Goal: Task Accomplishment & Management: Use online tool/utility

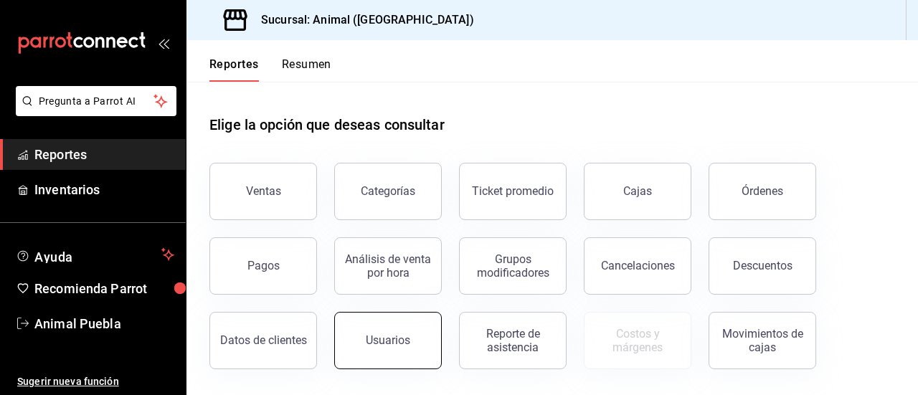
click at [400, 336] on div "Usuarios" at bounding box center [388, 341] width 44 height 14
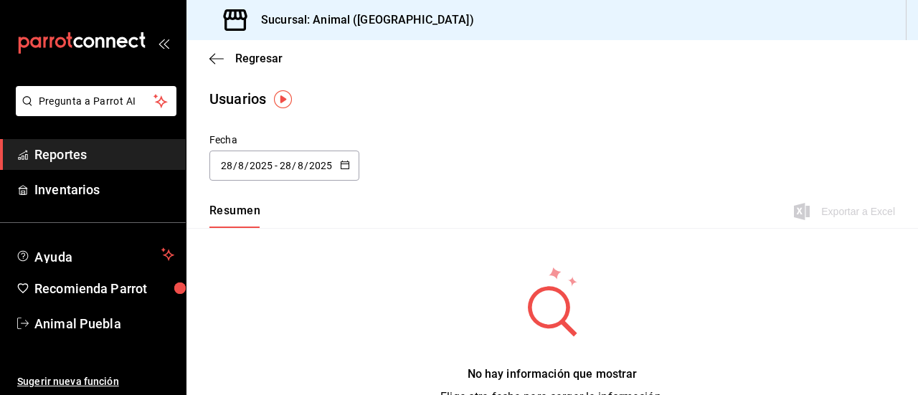
click at [346, 166] on icon "button" at bounding box center [345, 165] width 10 height 10
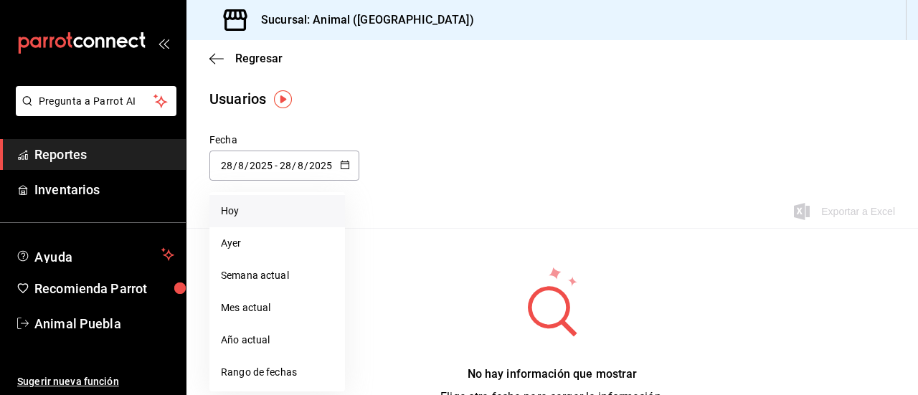
click at [298, 210] on li "Hoy" at bounding box center [277, 211] width 136 height 32
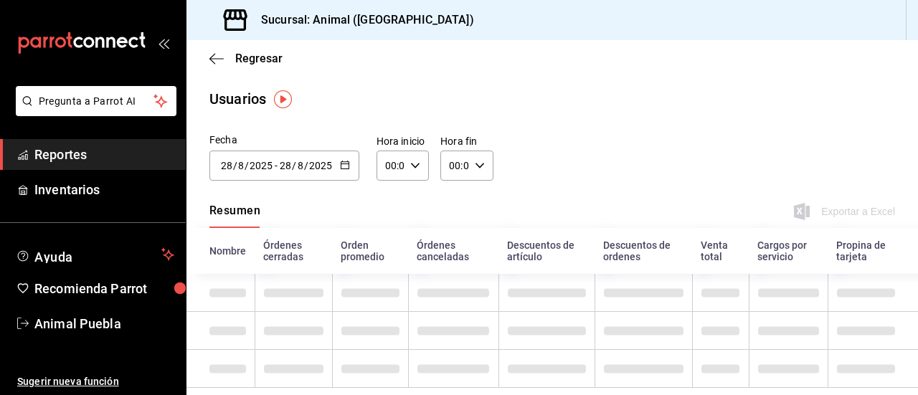
click at [340, 170] on button "button" at bounding box center [345, 166] width 10 height 12
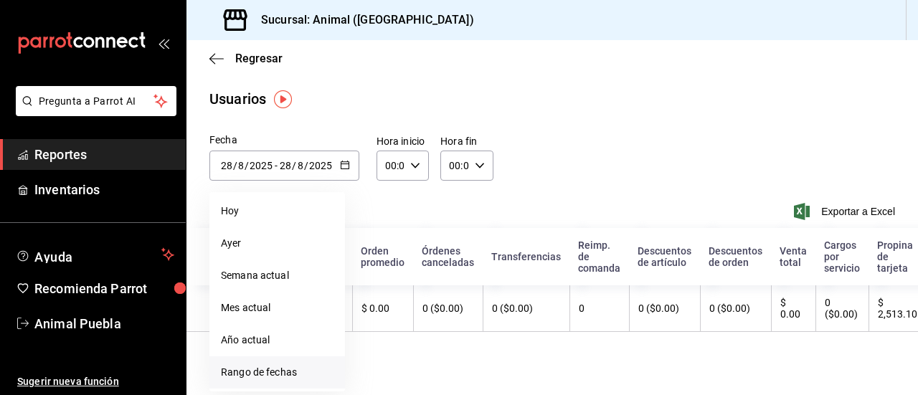
click at [291, 369] on li "Rango de fechas" at bounding box center [277, 373] width 136 height 32
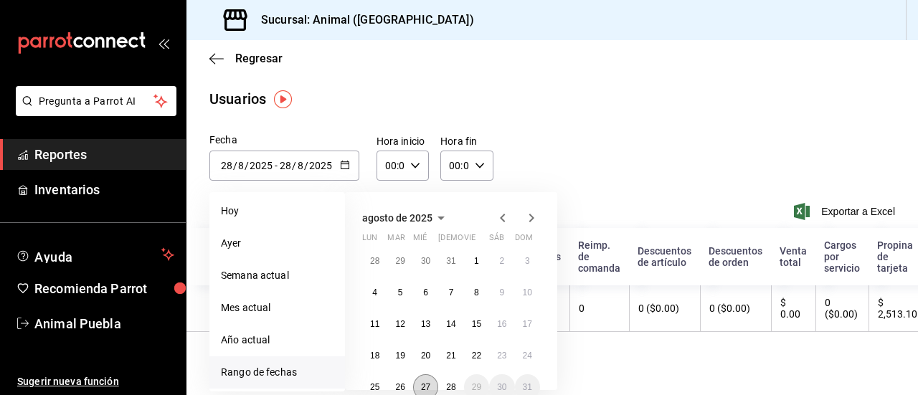
click at [420, 380] on button "27" at bounding box center [425, 387] width 25 height 26
click at [451, 378] on button "28" at bounding box center [450, 387] width 25 height 26
type input "[DATE]"
type input "27"
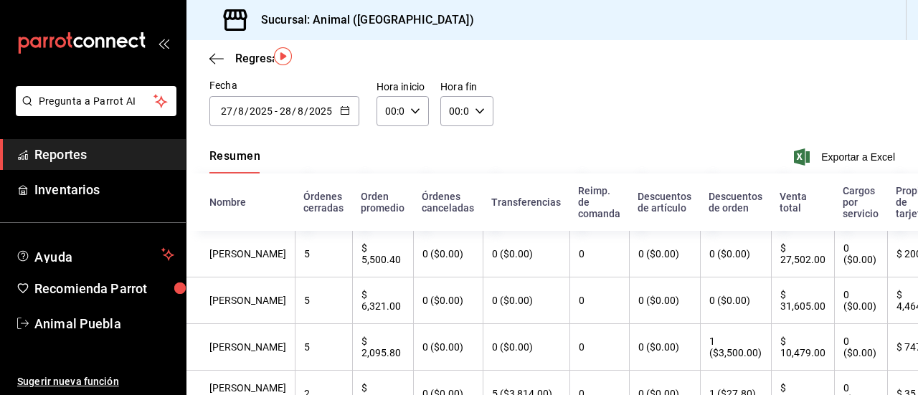
scroll to position [34, 0]
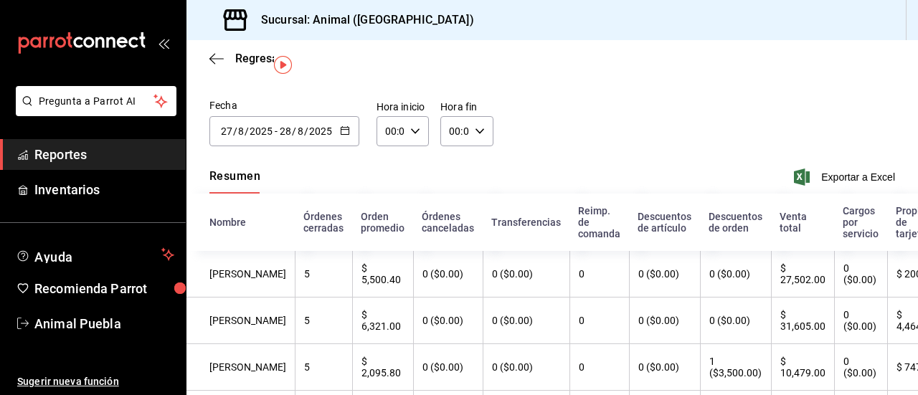
click at [475, 131] on icon "button" at bounding box center [480, 131] width 10 height 10
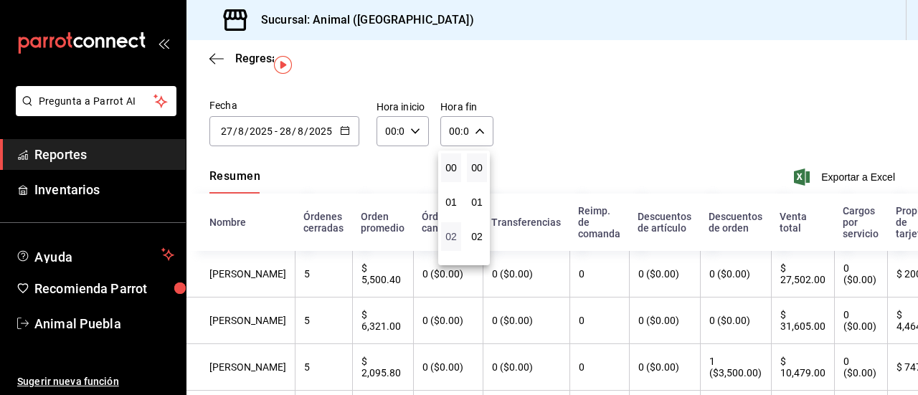
drag, startPoint x: 472, startPoint y: 131, endPoint x: 451, endPoint y: 237, distance: 108.9
click at [451, 237] on div "00 01 02 03 04 05 06 07 08 09 10 11 12 13 14 15 16 17 18 19 20 21 22 23 00 01 0…" at bounding box center [459, 199] width 918 height 391
click at [450, 237] on span "02" at bounding box center [451, 236] width 3 height 11
type input "02:00"
click at [402, 167] on div at bounding box center [459, 197] width 918 height 395
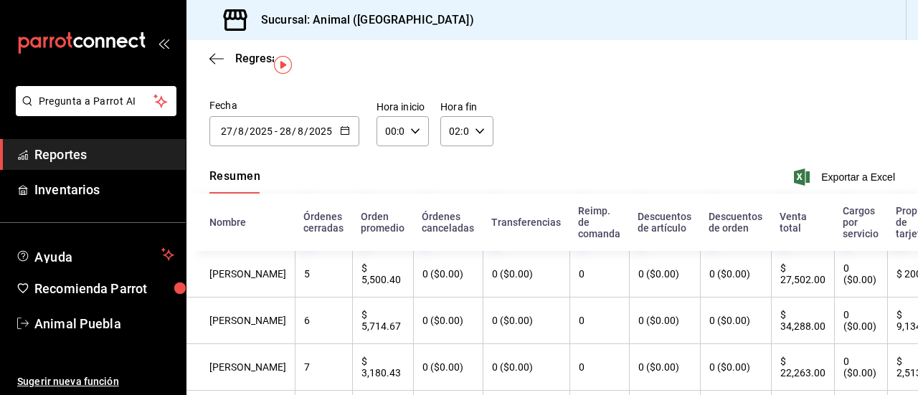
click at [410, 133] on icon "button" at bounding box center [415, 131] width 10 height 10
click at [391, 229] on button "02" at bounding box center [388, 236] width 20 height 29
type input "02:00"
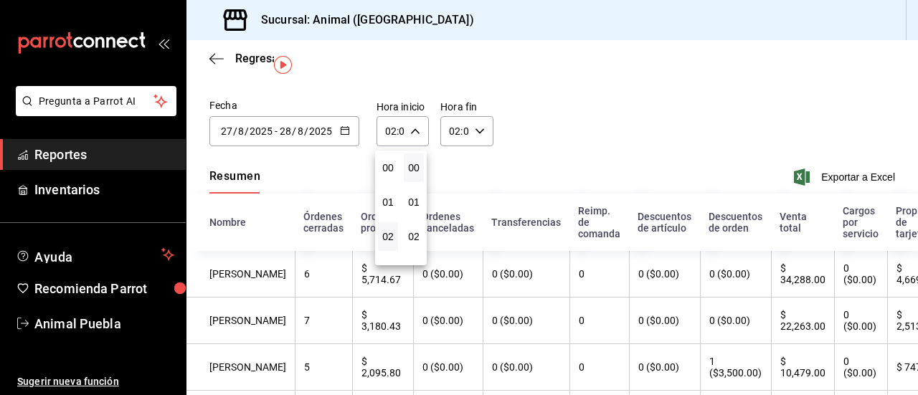
click at [478, 176] on div at bounding box center [459, 197] width 918 height 395
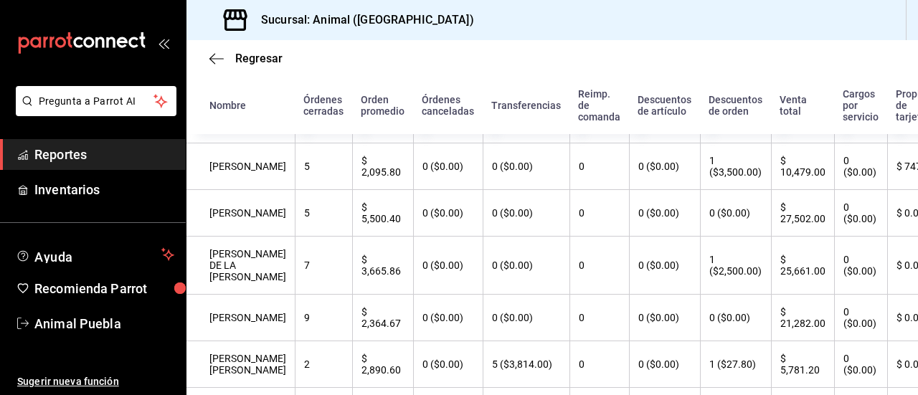
scroll to position [207, 0]
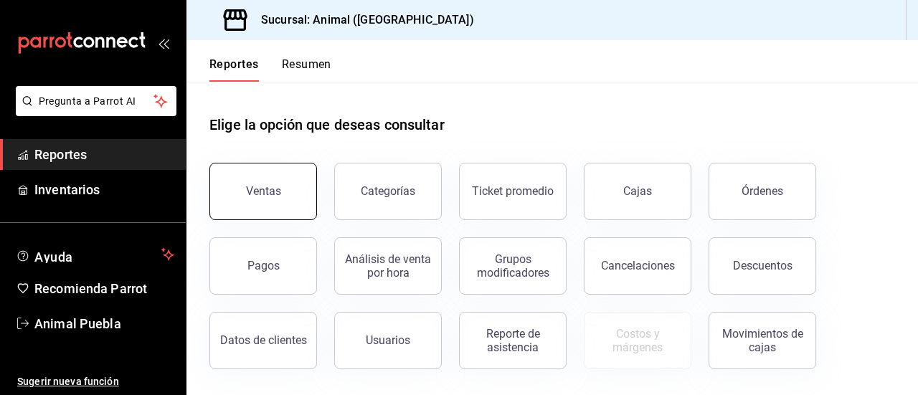
click at [270, 194] on div "Ventas" at bounding box center [263, 191] width 35 height 14
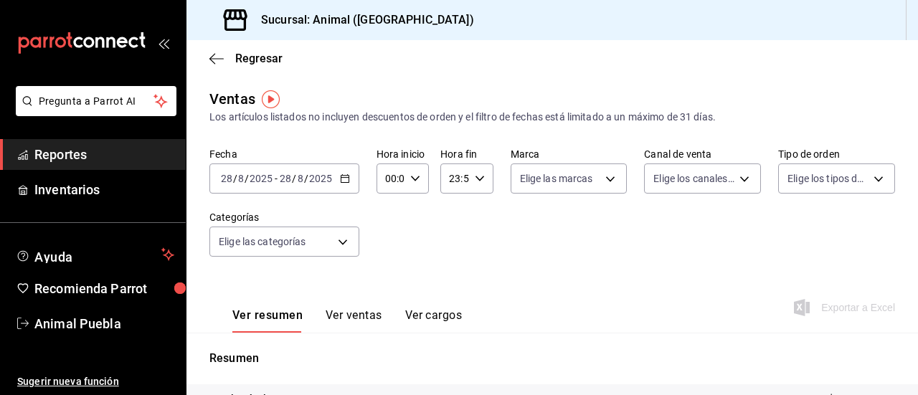
click at [341, 180] on icon "button" at bounding box center [345, 179] width 10 height 10
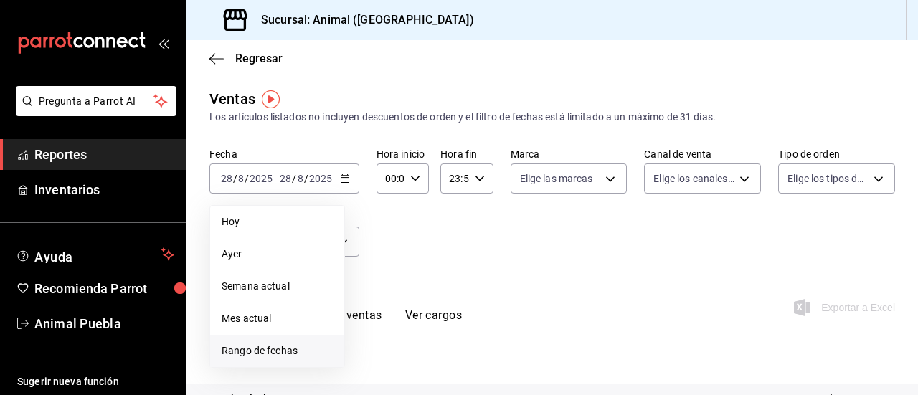
click at [299, 348] on span "Rango de fechas" at bounding box center [277, 351] width 111 height 15
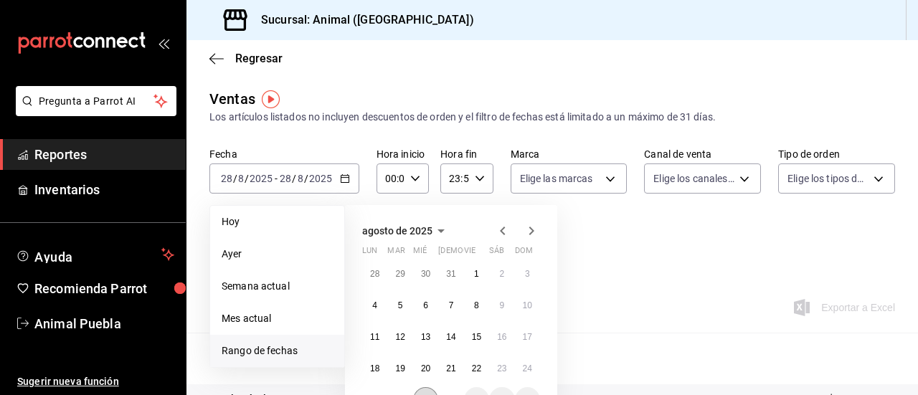
drag, startPoint x: 432, startPoint y: 390, endPoint x: 422, endPoint y: 390, distance: 10.1
click at [422, 390] on button "27" at bounding box center [425, 400] width 25 height 26
click at [456, 390] on button "28" at bounding box center [450, 400] width 25 height 26
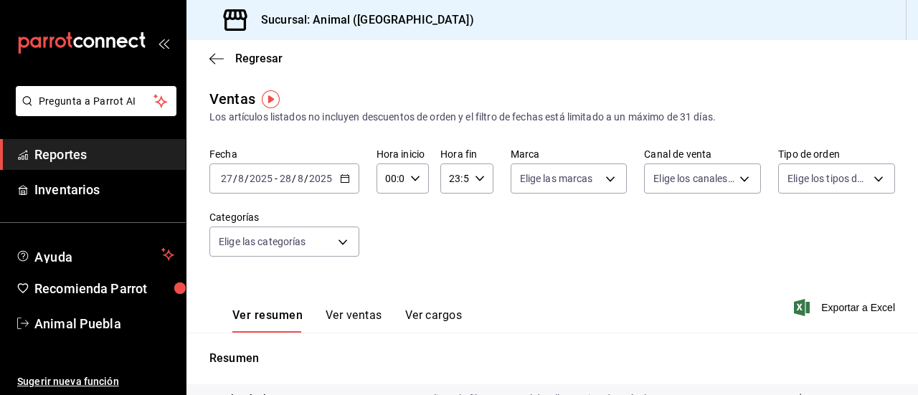
click at [418, 181] on icon "button" at bounding box center [415, 179] width 10 height 10
click at [395, 281] on button "02" at bounding box center [388, 284] width 20 height 29
type input "02:00"
click at [476, 181] on div at bounding box center [459, 197] width 918 height 395
click at [476, 181] on \(Stroke\) "button" at bounding box center [479, 178] width 9 height 5
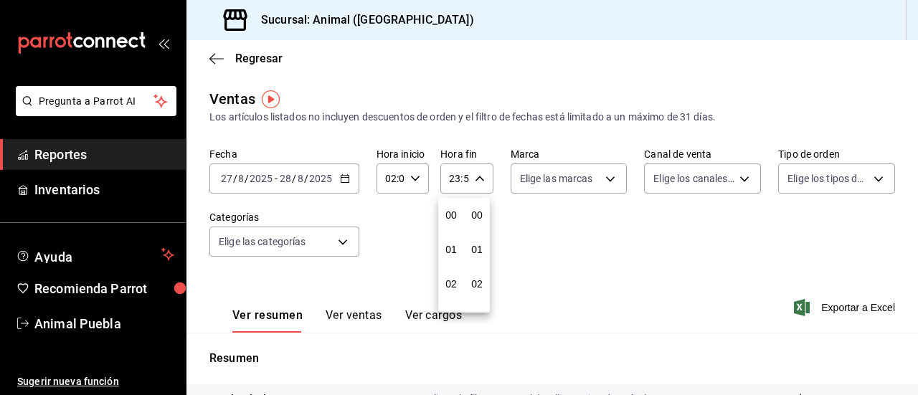
scroll to position [1951, 0]
click at [451, 227] on span "21" at bounding box center [451, 226] width 3 height 11
type input "21:59"
click at [450, 230] on span "02" at bounding box center [451, 232] width 3 height 11
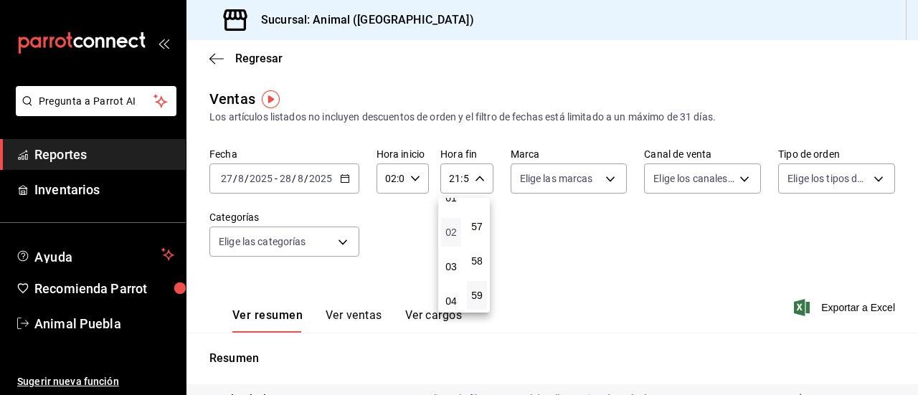
type input "02:59"
click at [600, 181] on div at bounding box center [459, 197] width 918 height 395
click at [600, 181] on body "Pregunta a Parrot AI Reportes Inventarios Ayuda Recomienda Parrot Animal Puebla…" at bounding box center [459, 197] width 918 height 395
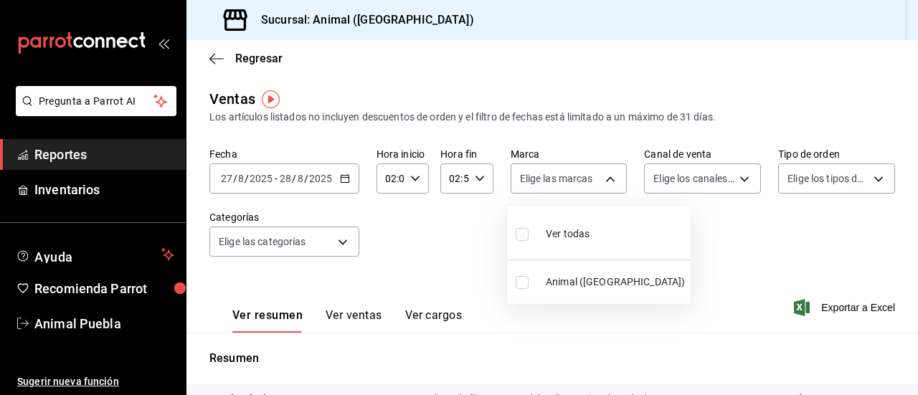
click at [527, 233] on input "checkbox" at bounding box center [522, 234] width 13 height 13
checkbox input "true"
type input "96838179-8fbb-4073-aae3-1789726318c8"
checkbox input "true"
click at [728, 179] on div at bounding box center [459, 197] width 918 height 395
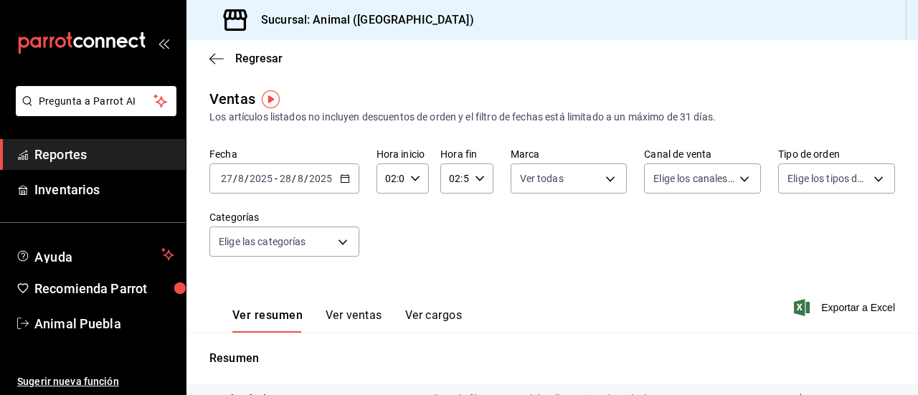
click at [728, 179] on body "Pregunta a Parrot AI Reportes Inventarios Ayuda Recomienda Parrot Animal Puebla…" at bounding box center [459, 197] width 918 height 395
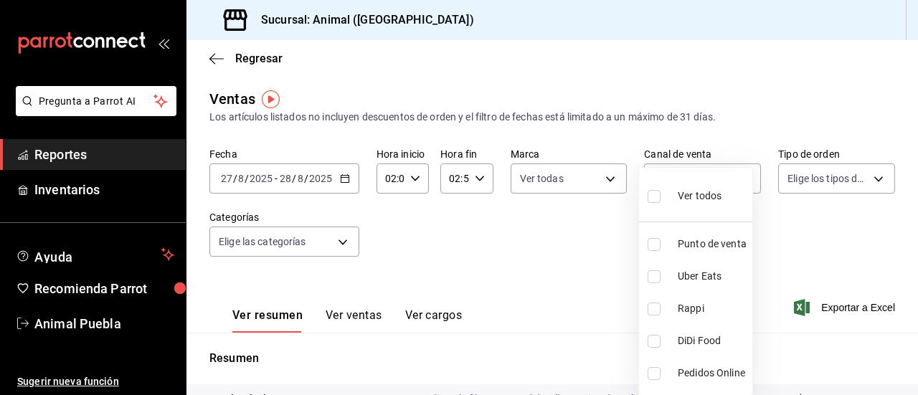
click at [658, 194] on input "checkbox" at bounding box center [654, 196] width 13 height 13
checkbox input "true"
type input "PARROT,UBER_EATS,RAPPI,DIDI_FOOD,ONLINE"
checkbox input "true"
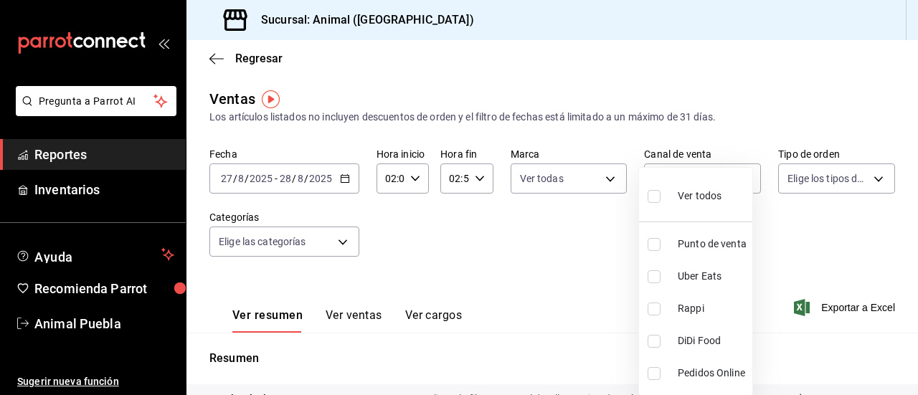
checkbox input "true"
click at [872, 176] on div at bounding box center [459, 197] width 918 height 395
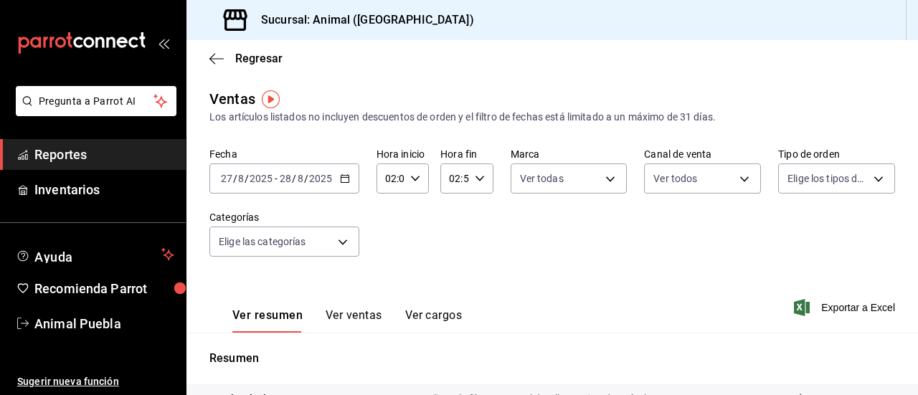
click at [872, 176] on body "Pregunta a Parrot AI Reportes Inventarios Ayuda Recomienda Parrot Animal Puebla…" at bounding box center [459, 197] width 918 height 395
click at [788, 231] on input "checkbox" at bounding box center [785, 234] width 13 height 13
checkbox input "true"
type input "89cc3392-1a89-49ed-91c4-e66ea58282e1,025cf6ae-25b7-4698-bb98-3d77af74a196,EXTER…"
checkbox input "true"
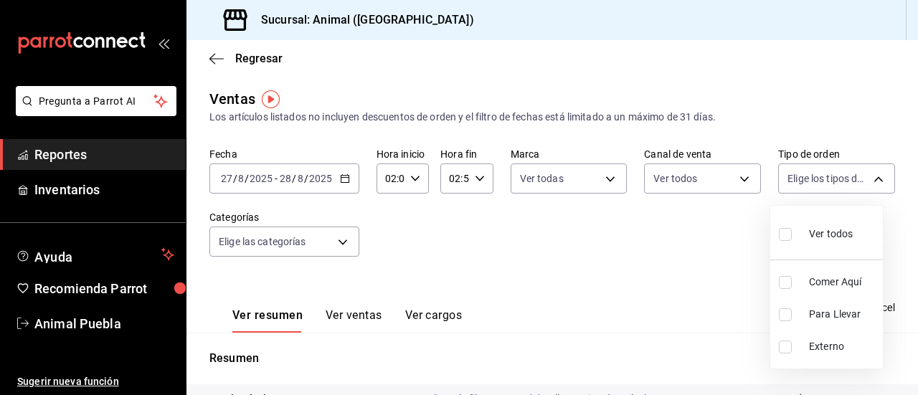
checkbox input "true"
click at [342, 247] on div at bounding box center [459, 197] width 918 height 395
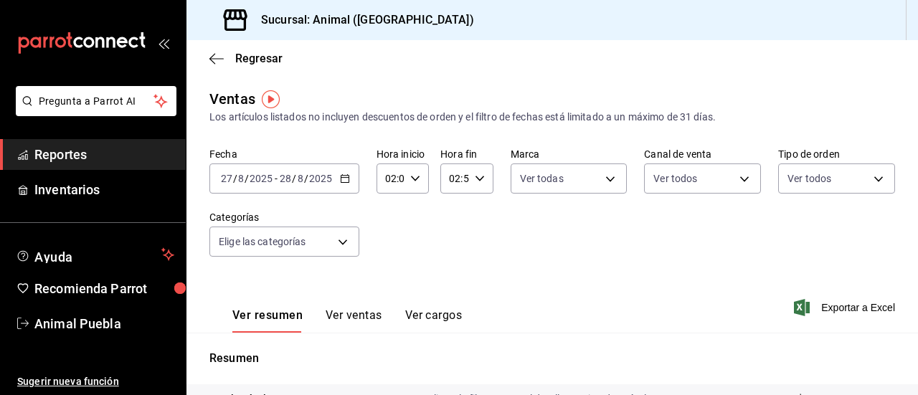
click at [342, 247] on body "Pregunta a Parrot AI Reportes Inventarios Ayuda Recomienda Parrot Animal Puebla…" at bounding box center [459, 197] width 918 height 395
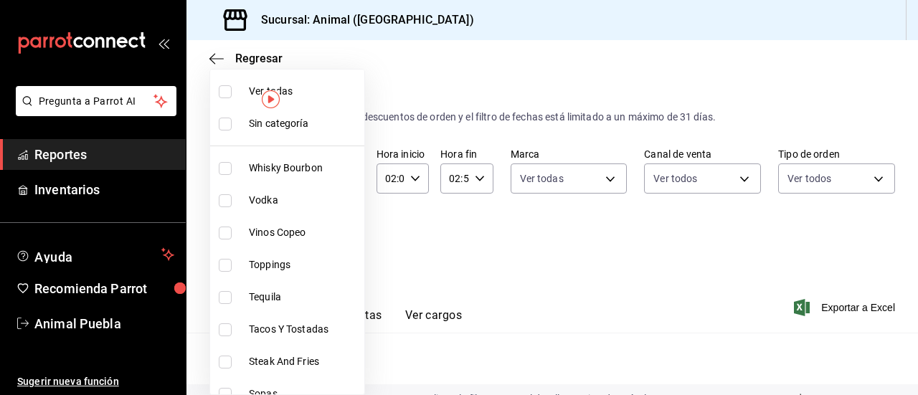
click at [222, 90] on input "checkbox" at bounding box center [225, 91] width 13 height 13
checkbox input "true"
type input "696422f3-042f-4992-a796-20cec1d2addd,ab2f2cdd-2d2d-455a-bd59-969ed93fbee5,5744a…"
checkbox input "true"
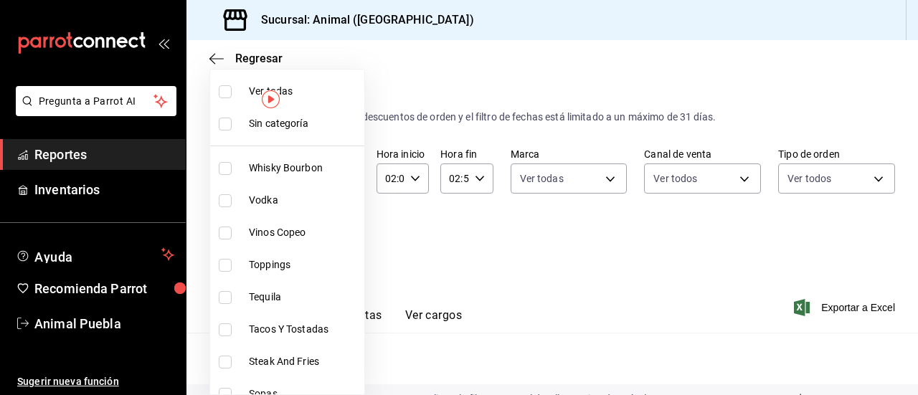
checkbox input "true"
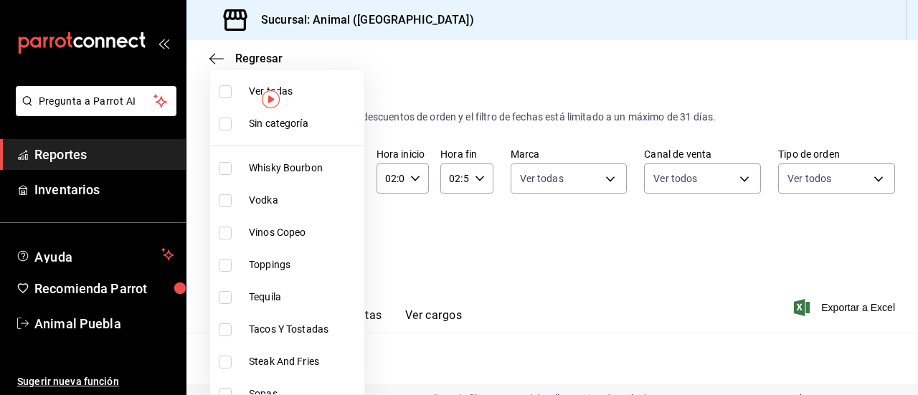
checkbox input "true"
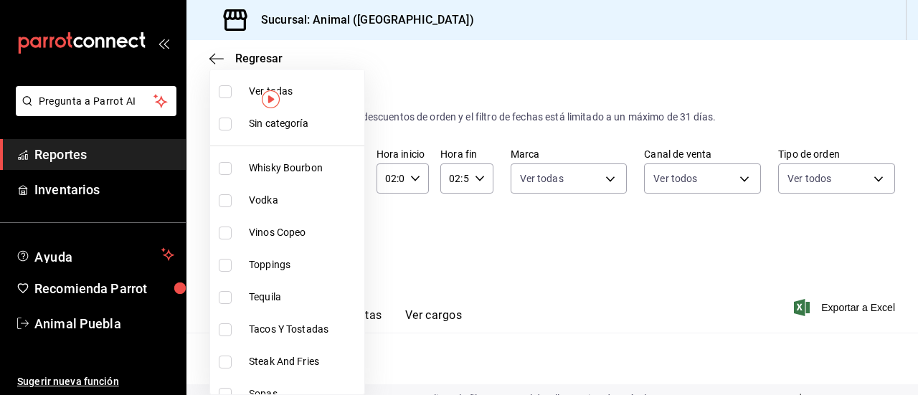
checkbox input "true"
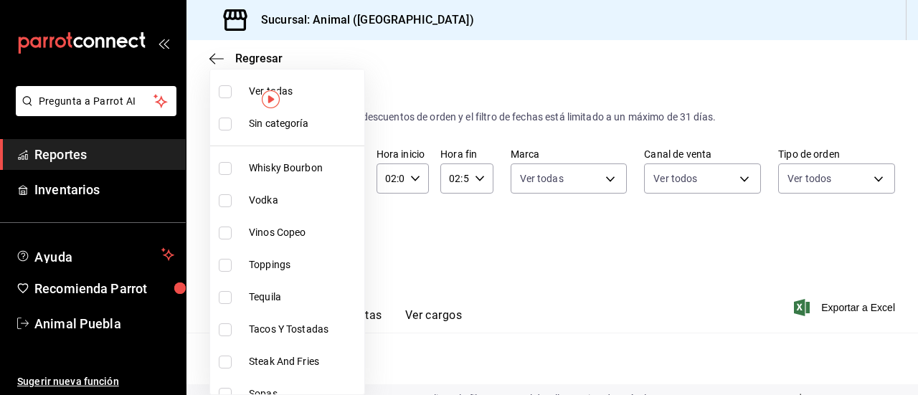
checkbox input "true"
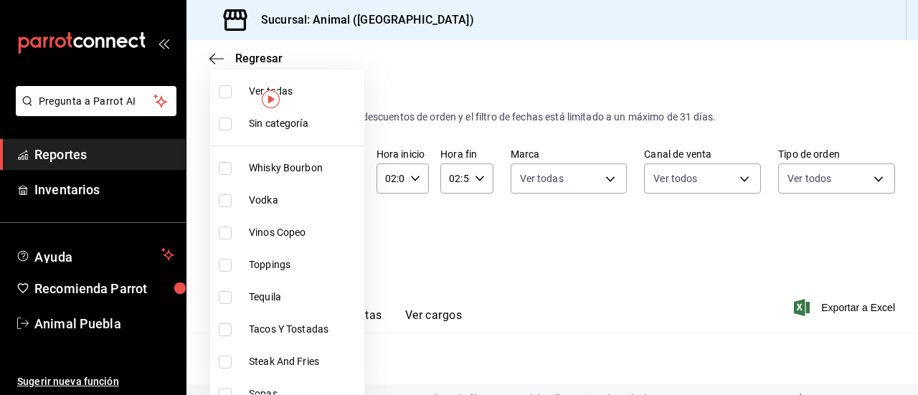
checkbox input "true"
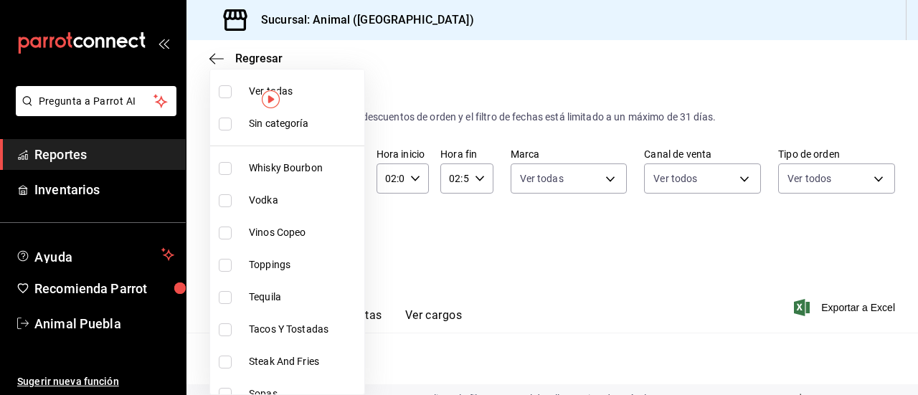
checkbox input "true"
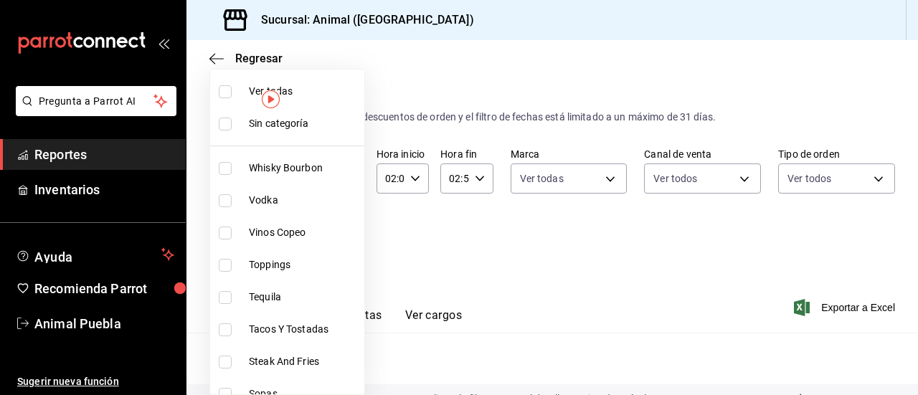
checkbox input "true"
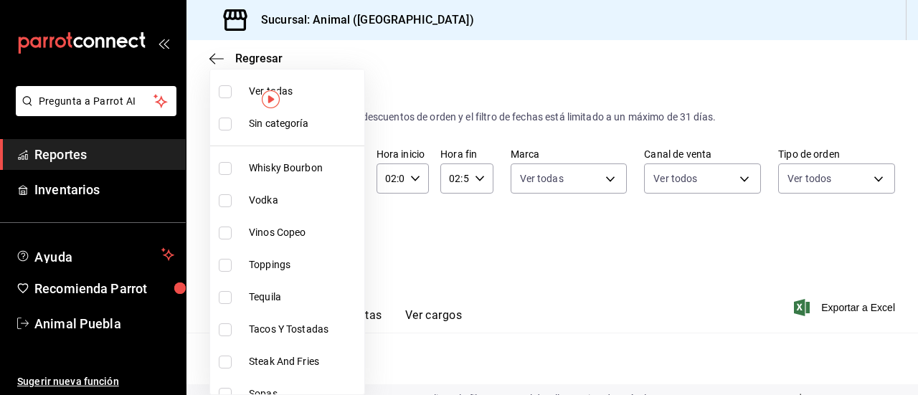
checkbox input "true"
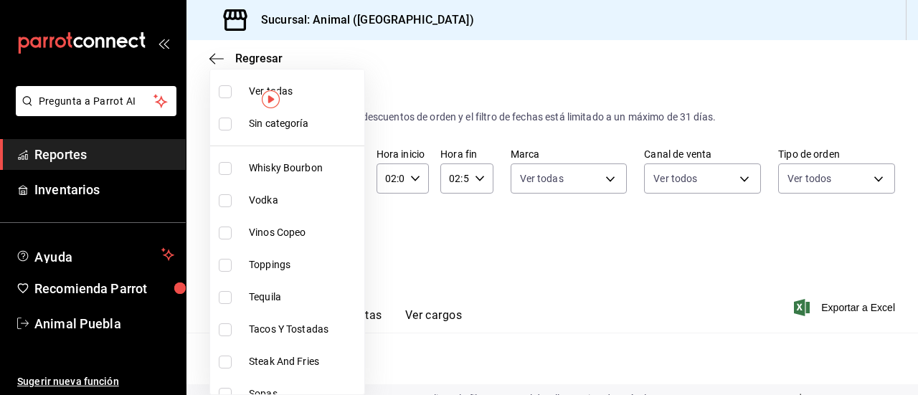
checkbox input "true"
click at [398, 65] on div at bounding box center [459, 197] width 918 height 395
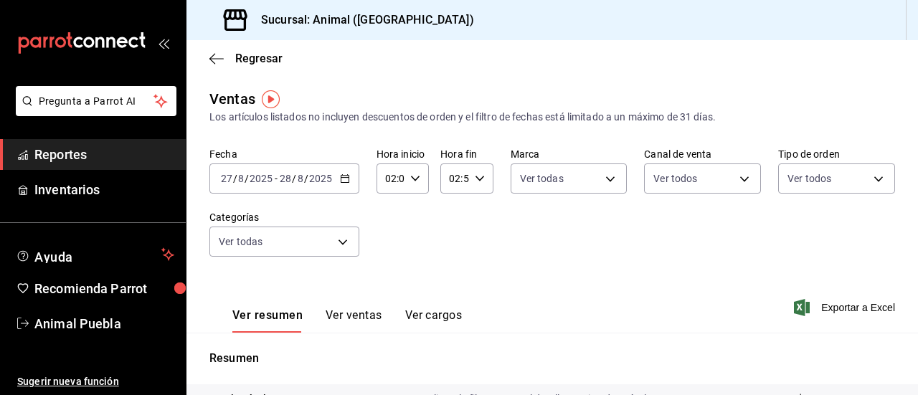
click at [349, 314] on button "Ver ventas" at bounding box center [354, 320] width 57 height 24
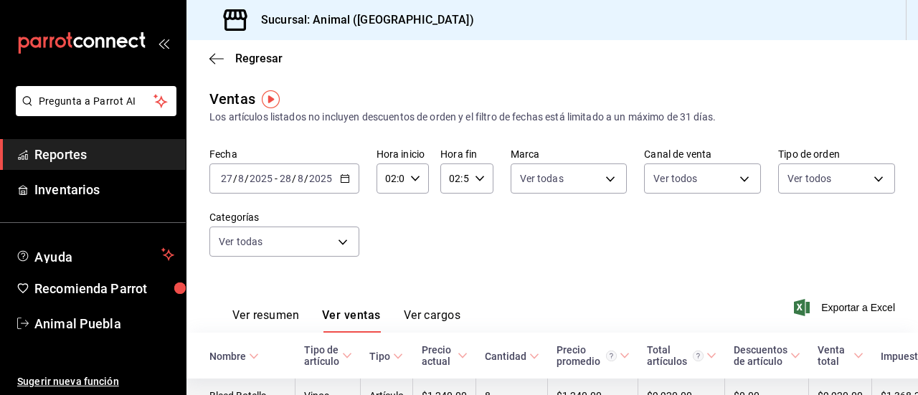
click at [413, 387] on td "$1,240.00" at bounding box center [444, 396] width 63 height 35
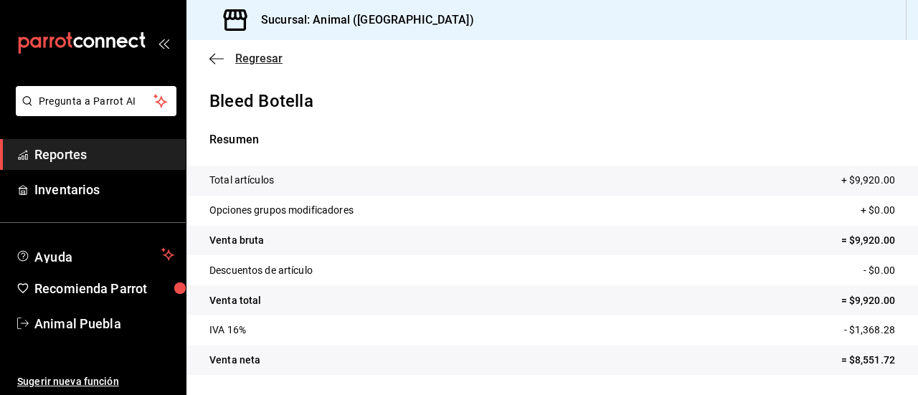
click at [218, 60] on icon "button" at bounding box center [216, 58] width 14 height 13
click at [143, 151] on span "Reportes" at bounding box center [104, 154] width 140 height 19
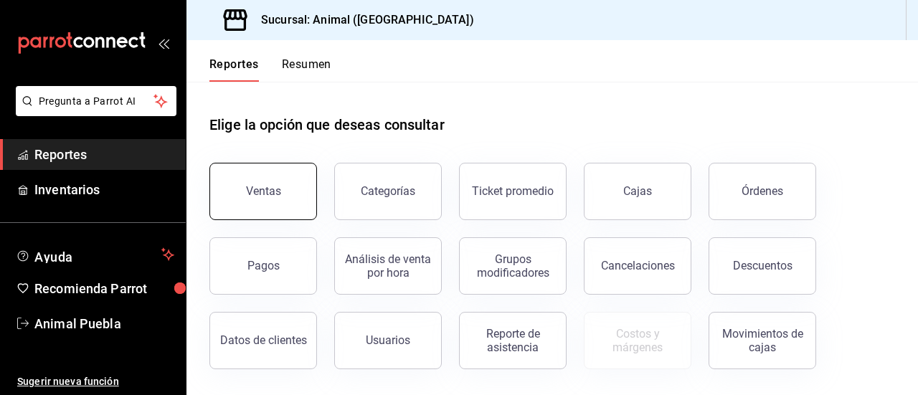
click at [237, 176] on button "Ventas" at bounding box center [263, 191] width 108 height 57
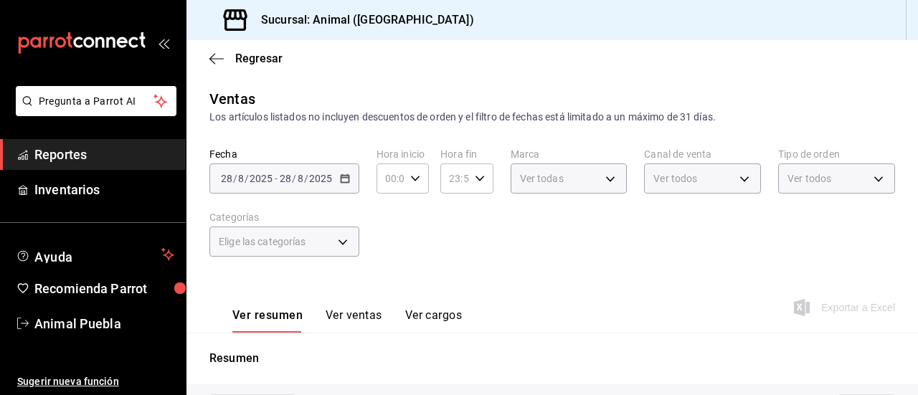
type input "02:00"
type input "02:59"
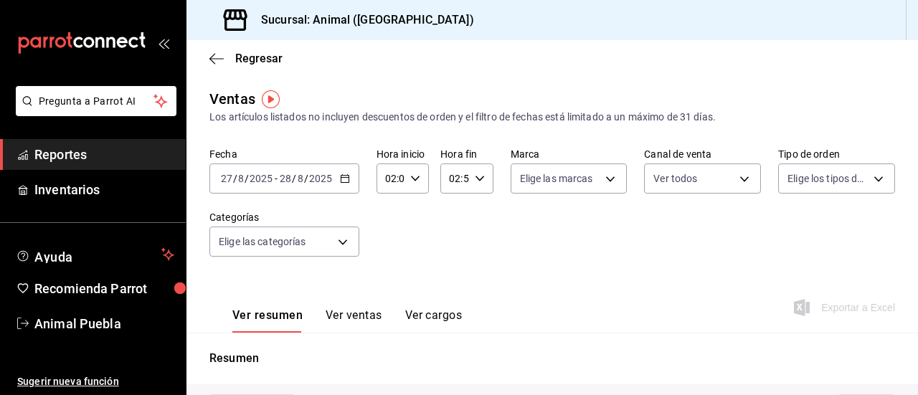
type input "PARROT,UBER_EATS,RAPPI,DIDI_FOOD,ONLINE"
click at [340, 239] on body "Pregunta a Parrot AI Reportes Inventarios Ayuda Recomienda Parrot Animal Puebla…" at bounding box center [459, 197] width 918 height 395
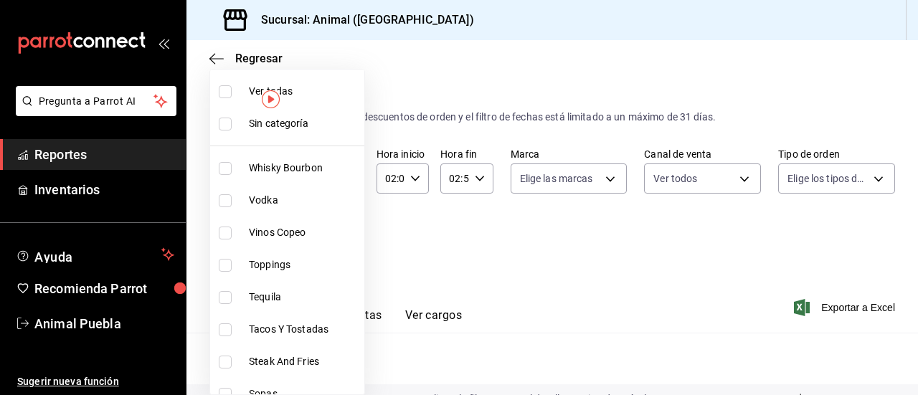
click at [225, 88] on input "checkbox" at bounding box center [225, 91] width 13 height 13
checkbox input "true"
type input "696422f3-042f-4992-a796-20cec1d2addd,ab2f2cdd-2d2d-455a-bd59-969ed93fbee5,5744a…"
checkbox input "true"
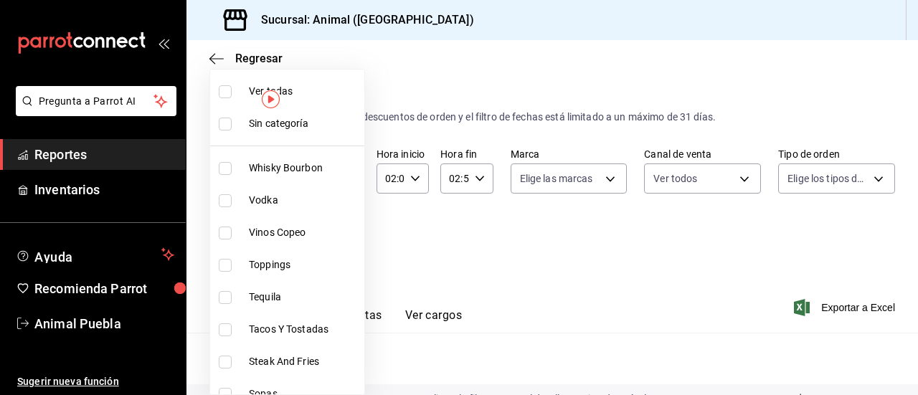
checkbox input "true"
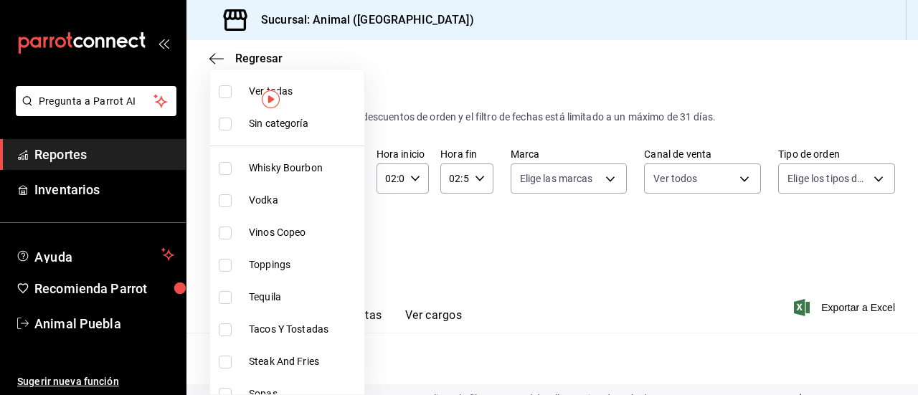
checkbox input "true"
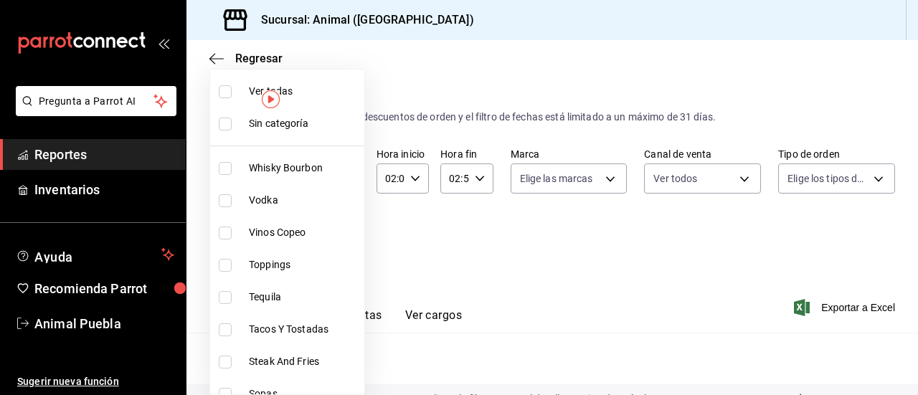
checkbox input "true"
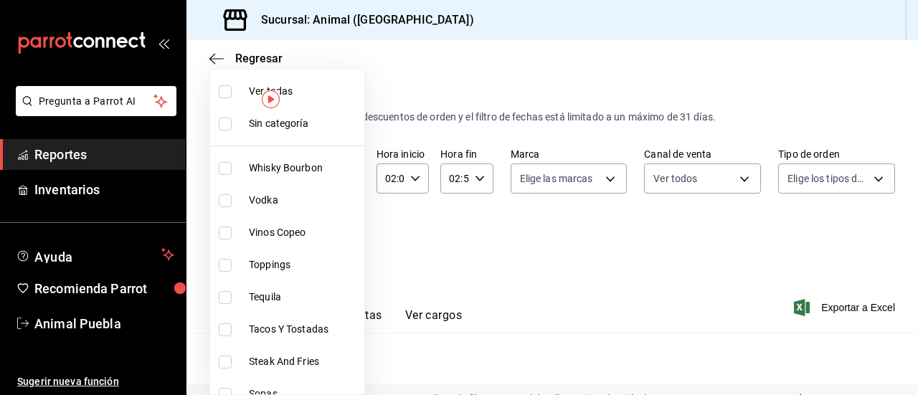
checkbox input "true"
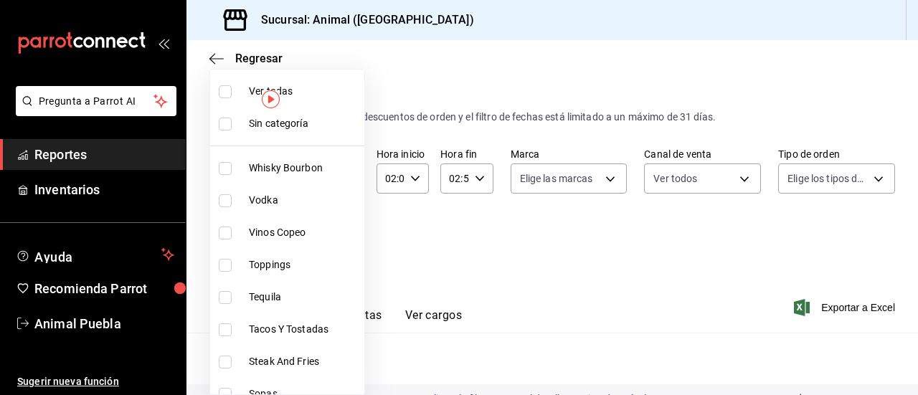
checkbox input "true"
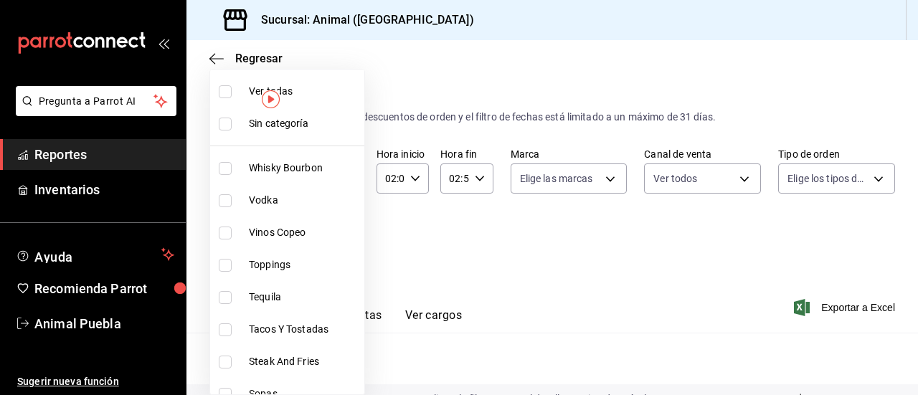
checkbox input "true"
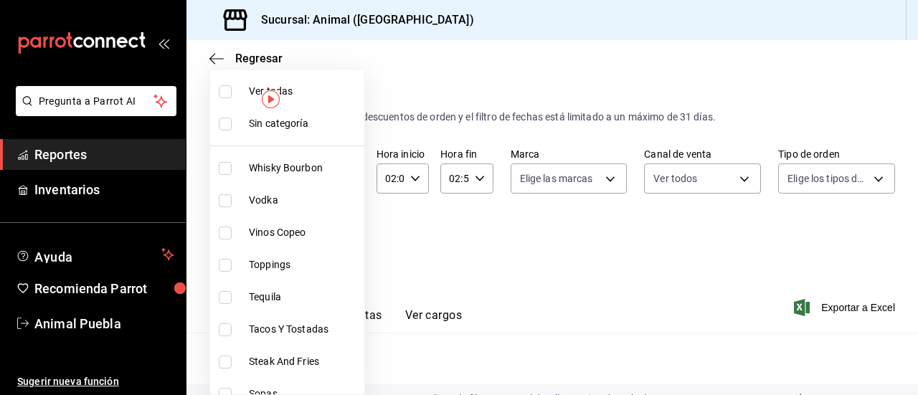
checkbox input "true"
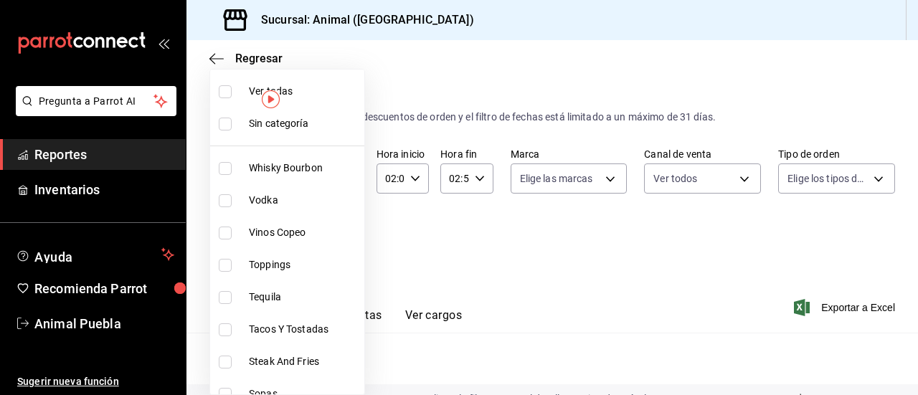
checkbox input "true"
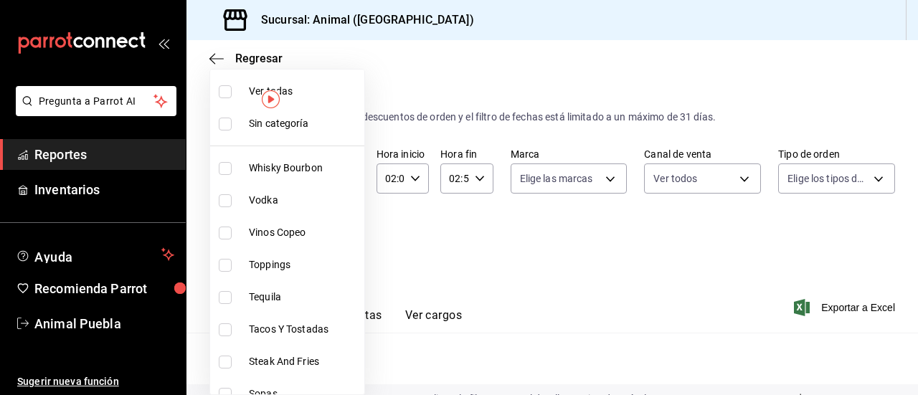
checkbox input "true"
click at [614, 181] on div at bounding box center [459, 197] width 918 height 395
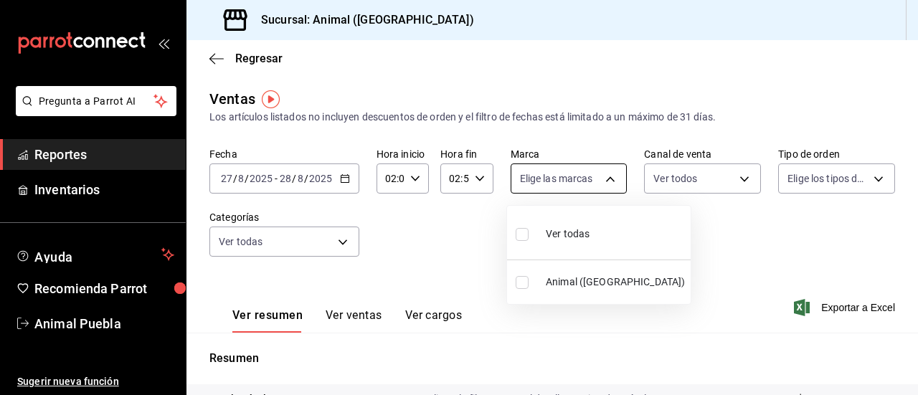
click at [601, 183] on body "Pregunta a Parrot AI Reportes Inventarios Ayuda Recomienda Parrot Animal Puebla…" at bounding box center [459, 197] width 918 height 395
click at [528, 236] on label at bounding box center [525, 234] width 19 height 21
click at [528, 236] on input "checkbox" at bounding box center [522, 234] width 13 height 13
checkbox input "false"
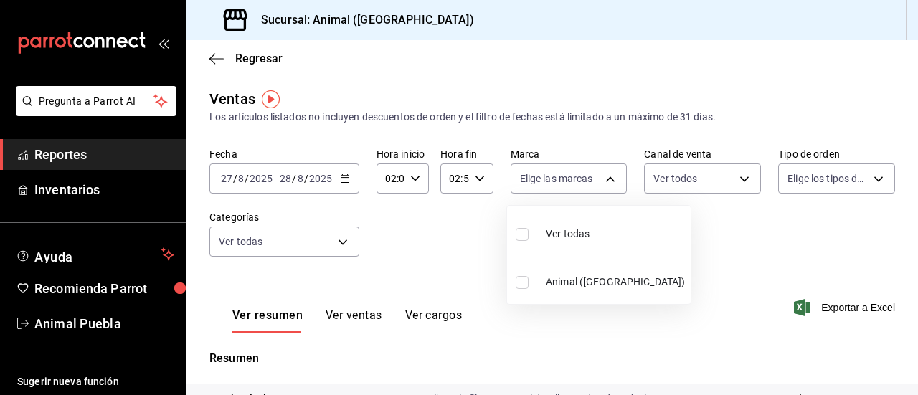
click at [526, 236] on input "checkbox" at bounding box center [522, 234] width 13 height 13
checkbox input "true"
type input "96838179-8fbb-4073-aae3-1789726318c8"
checkbox input "true"
click at [735, 181] on div at bounding box center [459, 197] width 918 height 395
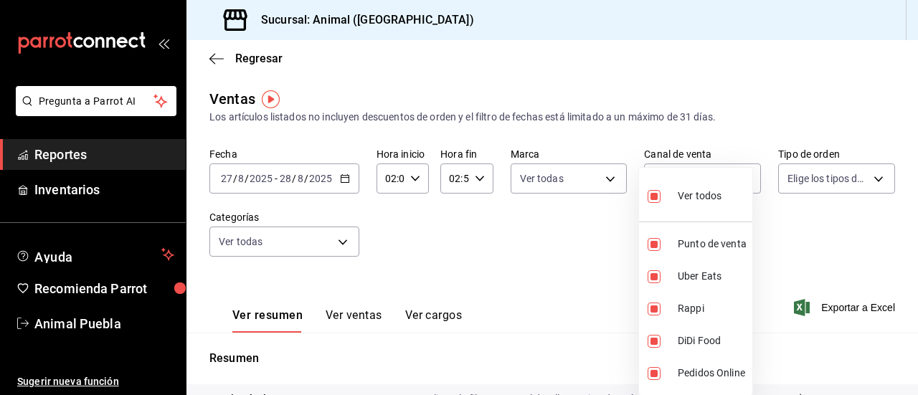
click at [735, 181] on body "Pregunta a Parrot AI Reportes Inventarios Ayuda Recomienda Parrot Animal Puebla…" at bounding box center [459, 197] width 918 height 395
click at [865, 179] on div at bounding box center [459, 197] width 918 height 395
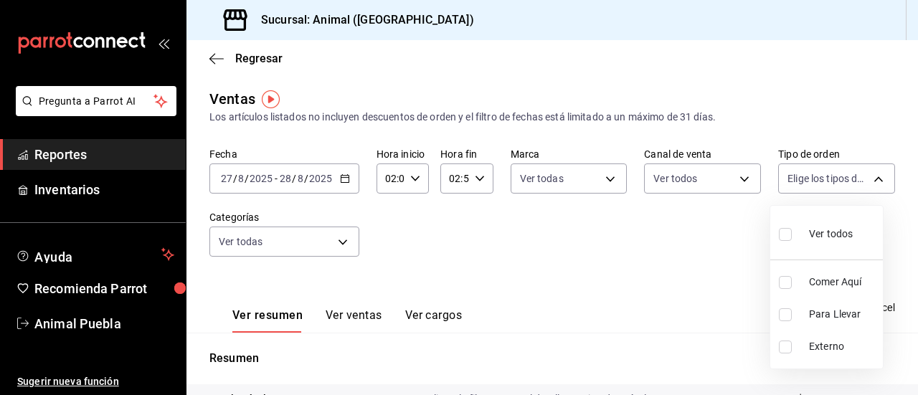
click at [865, 179] on body "Pregunta a Parrot AI Reportes Inventarios Ayuda Recomienda Parrot Animal Puebla…" at bounding box center [459, 197] width 918 height 395
click at [788, 232] on input "checkbox" at bounding box center [785, 234] width 13 height 13
checkbox input "true"
type input "89cc3392-1a89-49ed-91c4-e66ea58282e1,025cf6ae-25b7-4698-bb98-3d77af74a196,EXTER…"
checkbox input "true"
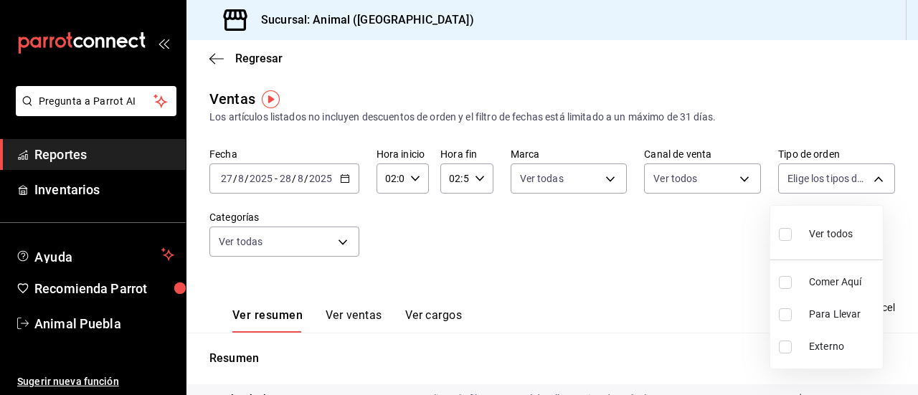
checkbox input "true"
click at [337, 242] on div at bounding box center [459, 197] width 918 height 395
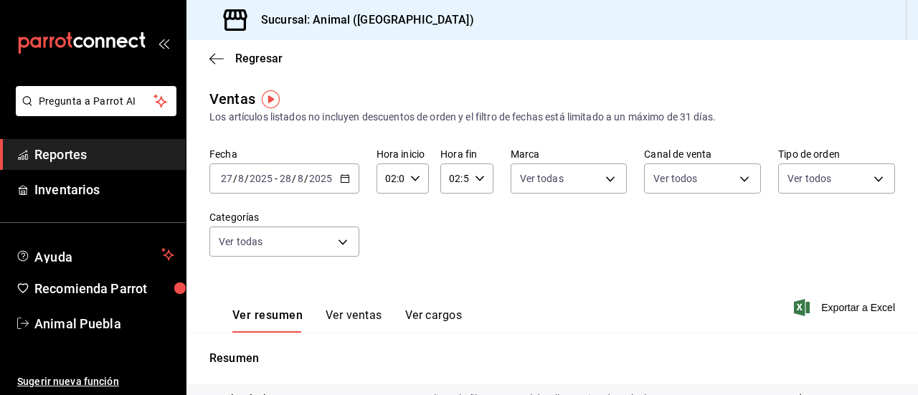
click at [337, 242] on body "Pregunta a Parrot AI Reportes Inventarios Ayuda Recomienda Parrot Animal Puebla…" at bounding box center [459, 197] width 918 height 395
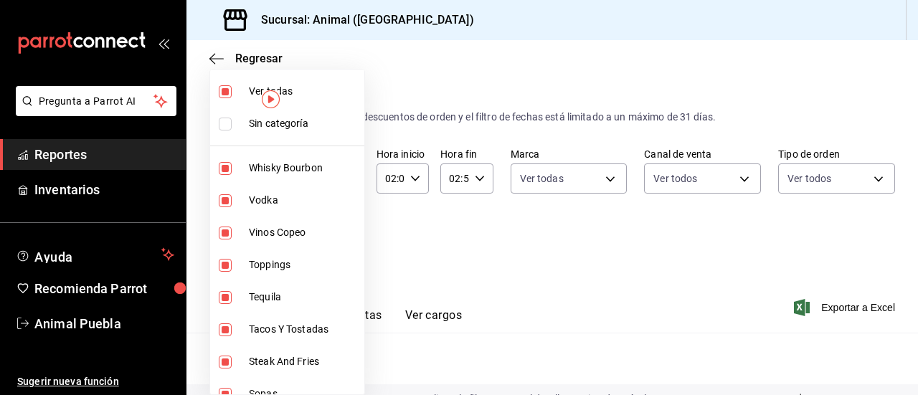
click at [337, 242] on li "Vinos Copeo" at bounding box center [287, 233] width 154 height 32
type input "696422f3-042f-4992-a796-20cec1d2addd,ab2f2cdd-2d2d-455a-bd59-969ed93fbee5,b5062…"
checkbox input "false"
click at [224, 90] on input "checkbox" at bounding box center [225, 91] width 13 height 13
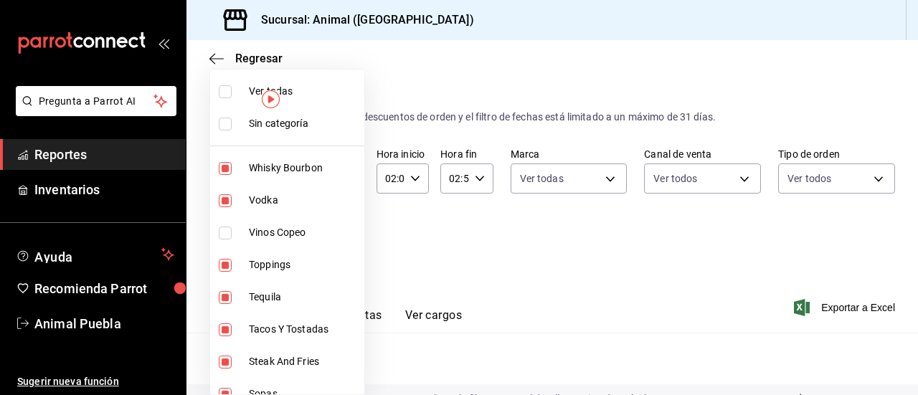
checkbox input "true"
type input "696422f3-042f-4992-a796-20cec1d2addd,ab2f2cdd-2d2d-455a-bd59-969ed93fbee5,5744a…"
checkbox input "true"
click at [610, 177] on div at bounding box center [459, 197] width 918 height 395
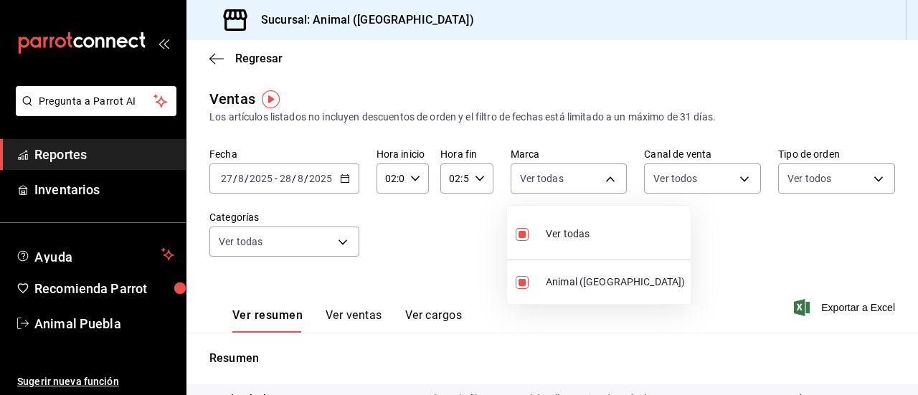
click at [610, 177] on body "Pregunta a Parrot AI Reportes Inventarios Ayuda Recomienda Parrot Animal Puebla…" at bounding box center [459, 197] width 918 height 395
click at [610, 177] on div at bounding box center [459, 197] width 918 height 395
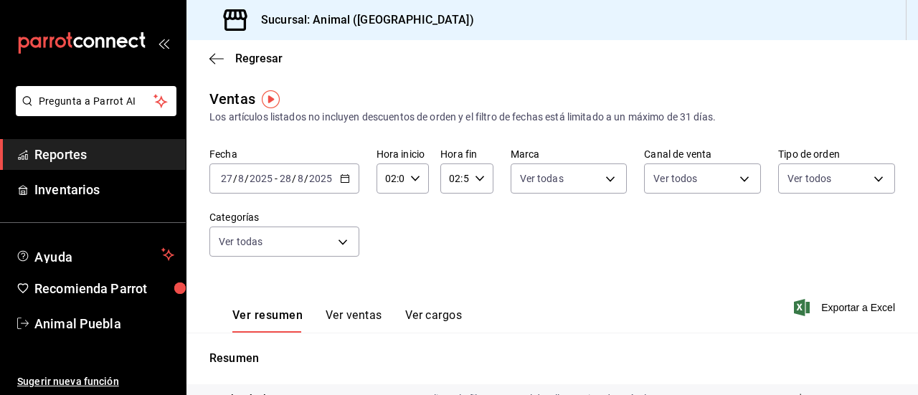
click at [363, 316] on button "Ver ventas" at bounding box center [354, 320] width 57 height 24
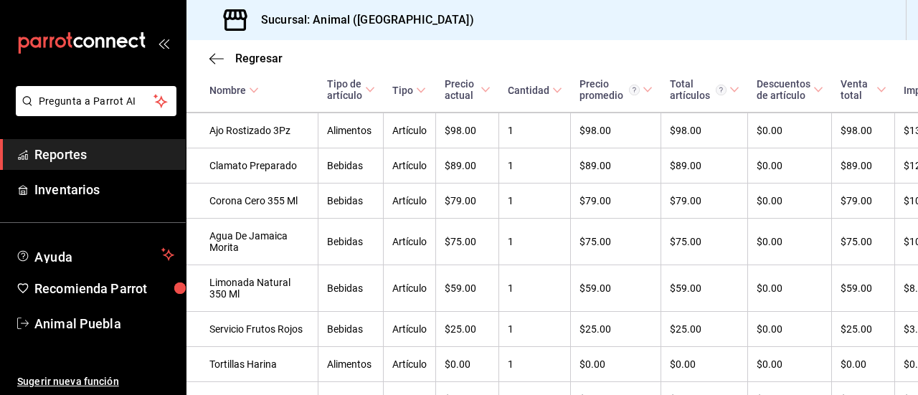
scroll to position [5277, 0]
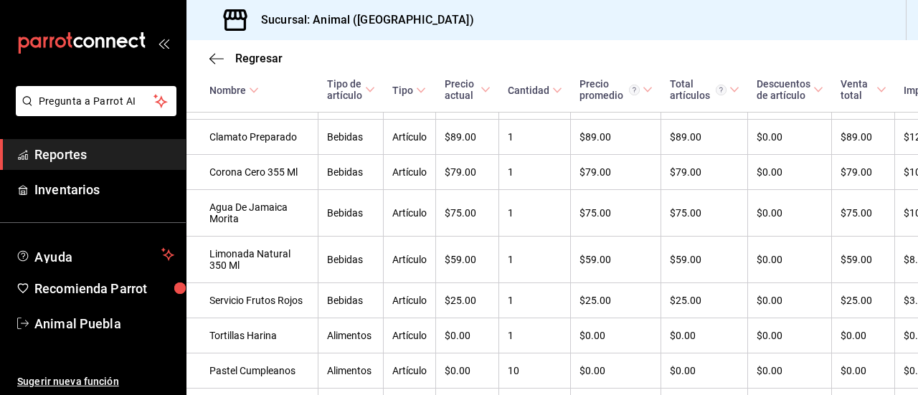
click at [154, 141] on link "Reportes" at bounding box center [93, 154] width 186 height 31
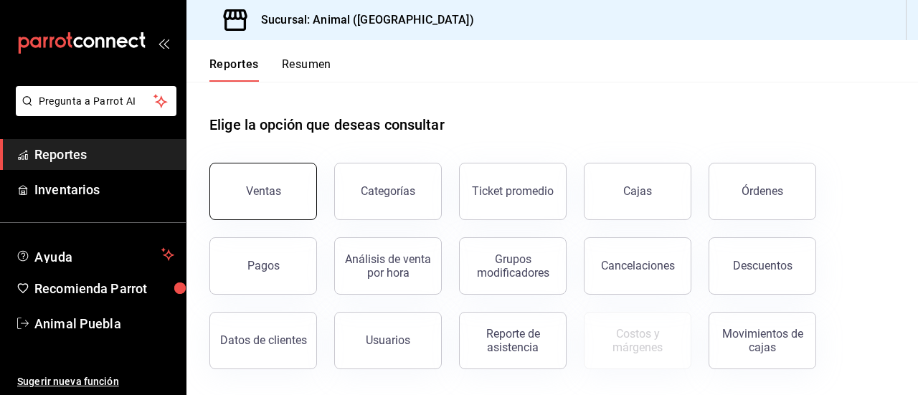
click at [248, 190] on div "Ventas" at bounding box center [263, 191] width 35 height 14
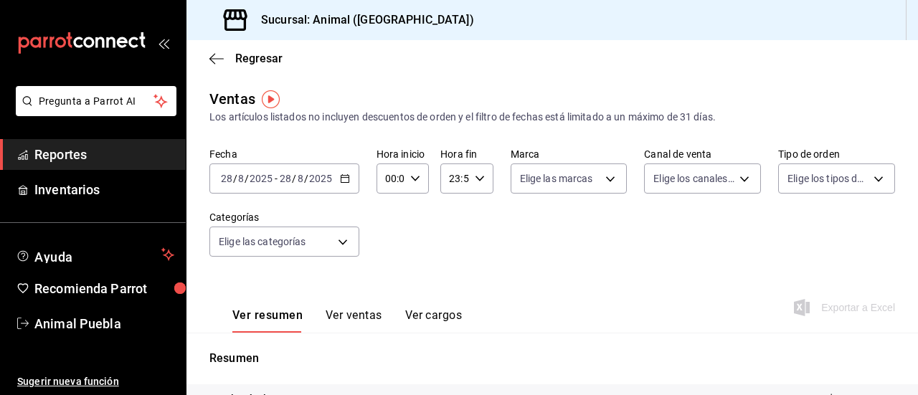
click at [341, 181] on icon "button" at bounding box center [345, 179] width 10 height 10
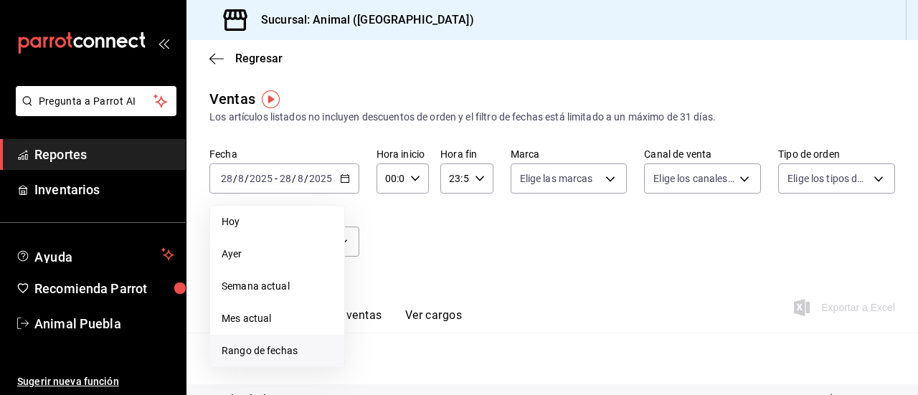
click at [288, 340] on li "Rango de fechas" at bounding box center [277, 351] width 134 height 32
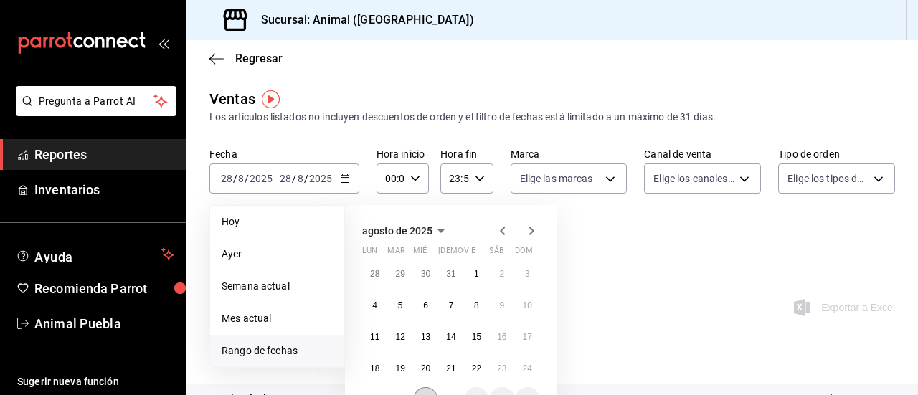
click at [428, 390] on button "27" at bounding box center [425, 400] width 25 height 26
click at [448, 389] on button "28" at bounding box center [450, 400] width 25 height 26
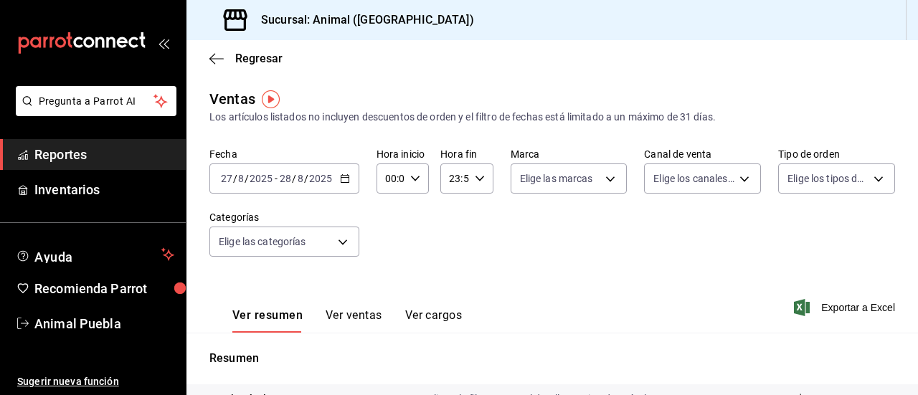
click at [413, 176] on icon "button" at bounding box center [415, 179] width 10 height 10
click at [390, 280] on span "02" at bounding box center [388, 283] width 3 height 11
type input "02:00"
click at [471, 182] on div at bounding box center [459, 197] width 918 height 395
click at [475, 182] on icon "button" at bounding box center [480, 179] width 10 height 10
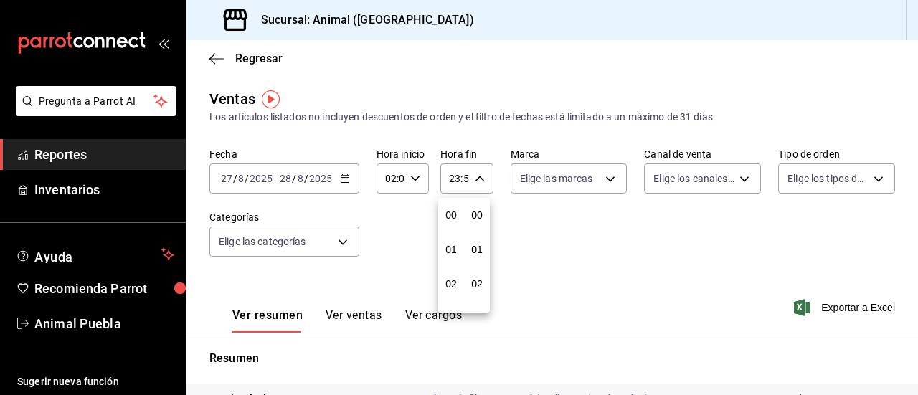
scroll to position [1951, 0]
click at [450, 223] on span "21" at bounding box center [451, 226] width 3 height 11
type input "21:59"
click at [451, 286] on span "02" at bounding box center [451, 283] width 3 height 11
type input "02:59"
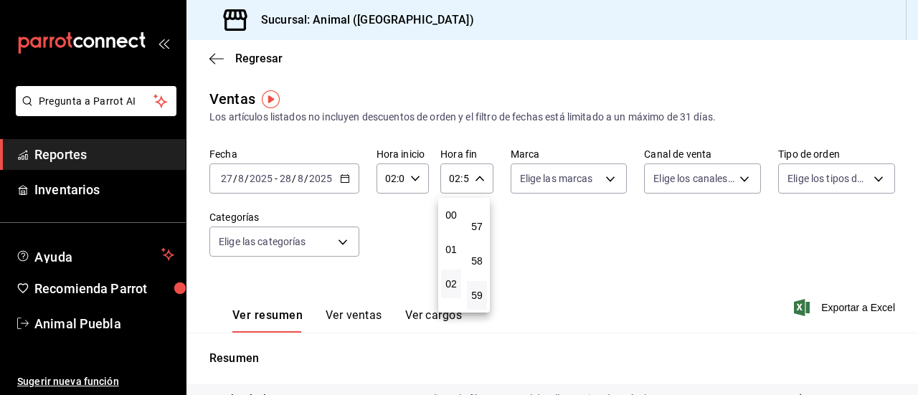
click at [604, 179] on div at bounding box center [459, 197] width 918 height 395
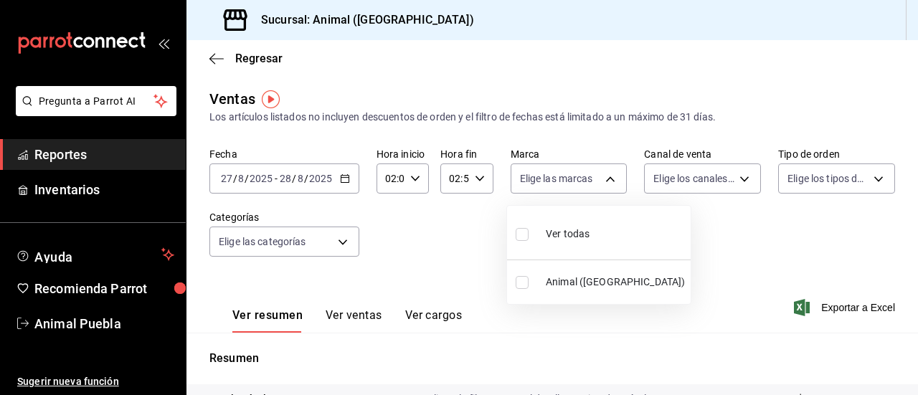
click at [604, 179] on body "Pregunta a Parrot AI Reportes Inventarios Ayuda Recomienda Parrot Animal Puebla…" at bounding box center [459, 197] width 918 height 395
click at [526, 236] on input "checkbox" at bounding box center [522, 234] width 13 height 13
checkbox input "true"
type input "96838179-8fbb-4073-aae3-1789726318c8"
checkbox input "true"
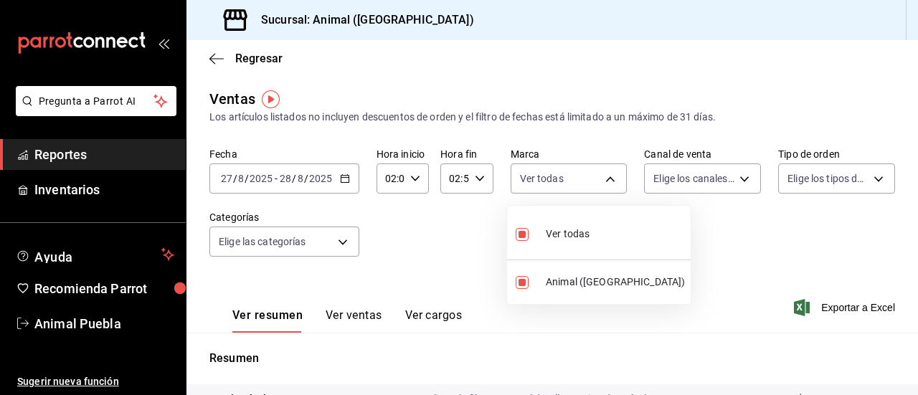
click at [740, 178] on div at bounding box center [459, 197] width 918 height 395
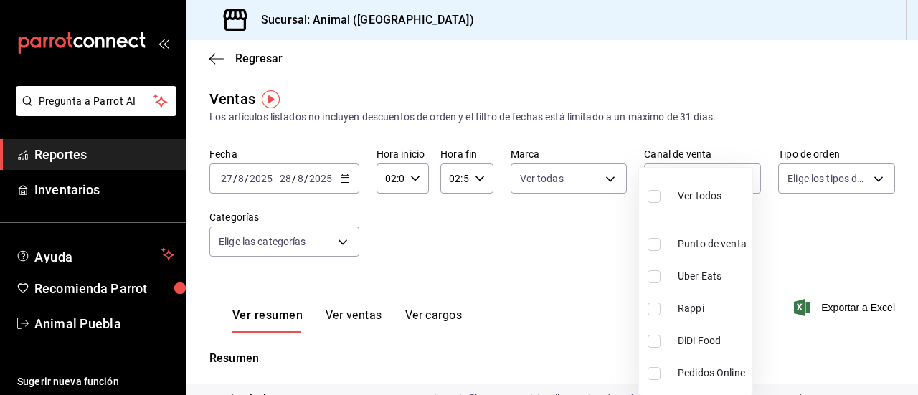
click at [740, 178] on body "Pregunta a Parrot AI Reportes Inventarios Ayuda Recomienda Parrot Animal Puebla…" at bounding box center [459, 197] width 918 height 395
click at [657, 193] on input "checkbox" at bounding box center [654, 196] width 13 height 13
checkbox input "true"
type input "PARROT,UBER_EATS,RAPPI,DIDI_FOOD,ONLINE"
checkbox input "true"
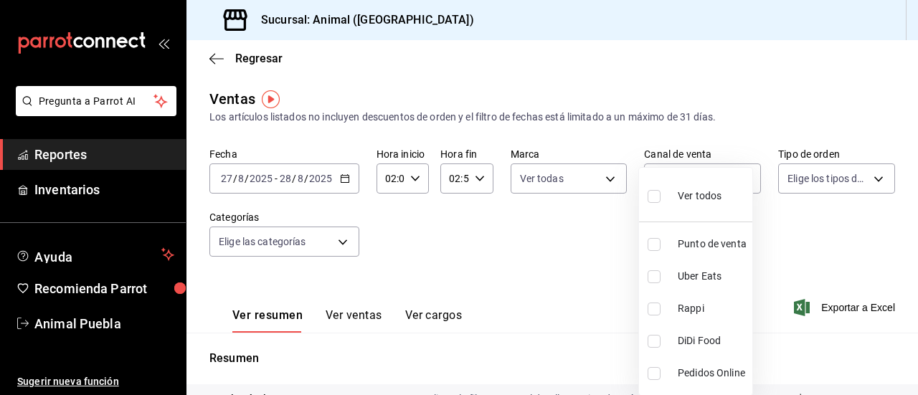
checkbox input "true"
click at [862, 179] on div at bounding box center [459, 197] width 918 height 395
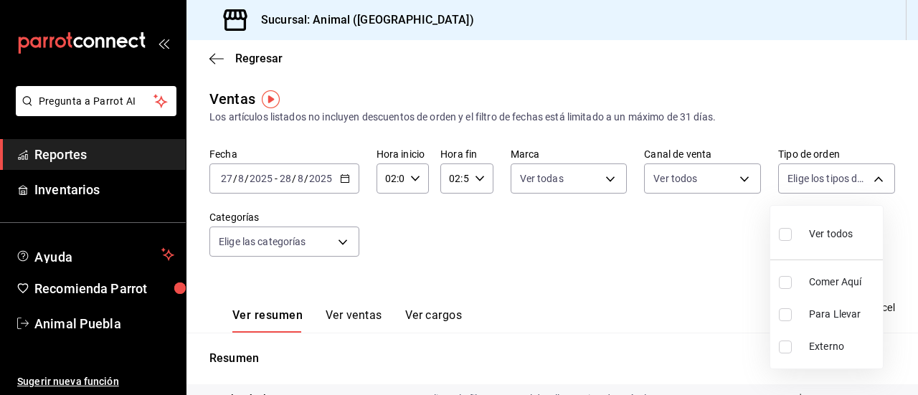
click at [862, 179] on body "Pregunta a Parrot AI Reportes Inventarios Ayuda Recomienda Parrot Animal Puebla…" at bounding box center [459, 197] width 918 height 395
click at [787, 232] on input "checkbox" at bounding box center [785, 234] width 13 height 13
checkbox input "true"
type input "89cc3392-1a89-49ed-91c4-e66ea58282e1,025cf6ae-25b7-4698-bb98-3d77af74a196,EXTER…"
checkbox input "true"
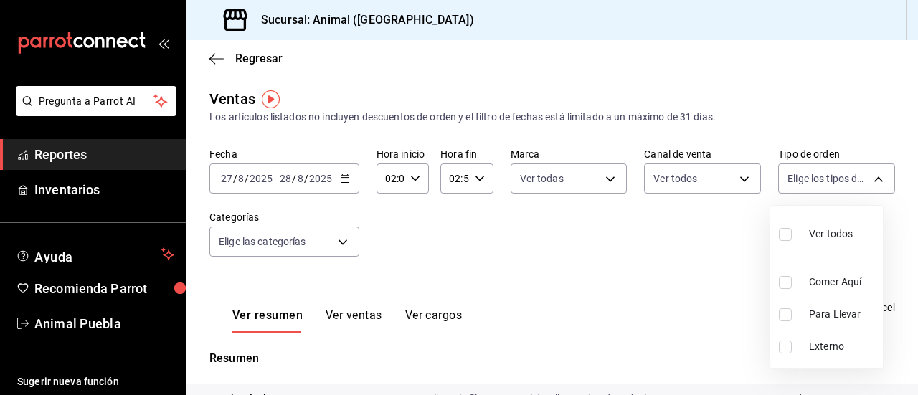
checkbox input "true"
click at [340, 243] on div at bounding box center [459, 197] width 918 height 395
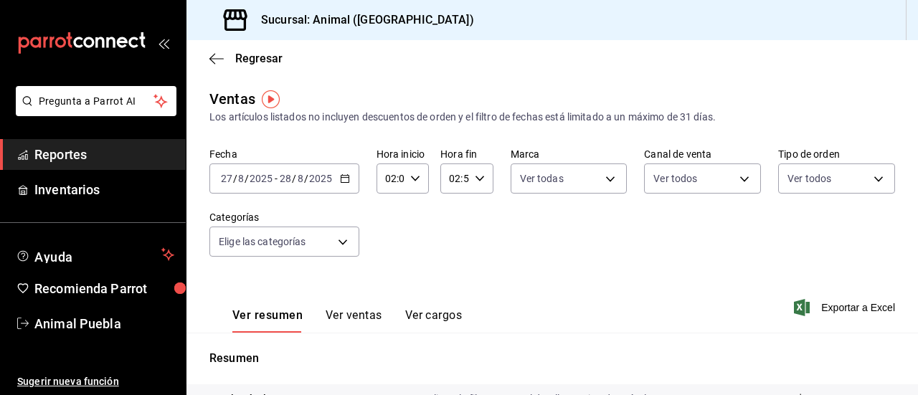
click at [340, 243] on body "Pregunta a Parrot AI Reportes Inventarios Ayuda Recomienda Parrot Animal Puebla…" at bounding box center [459, 197] width 918 height 395
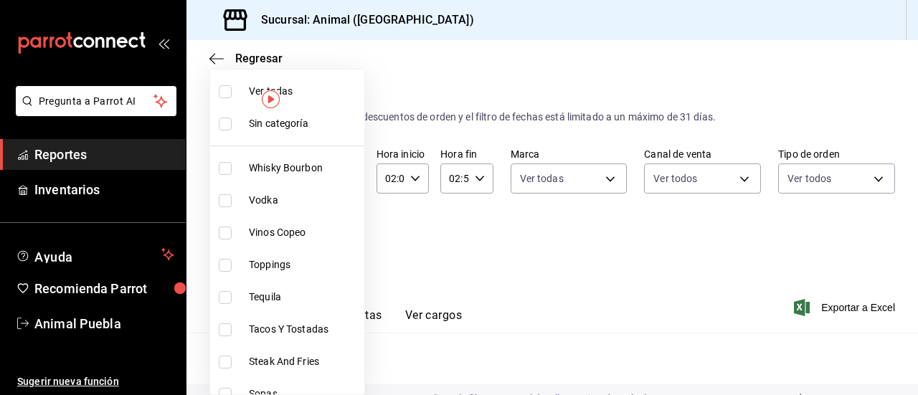
click at [227, 93] on input "checkbox" at bounding box center [225, 91] width 13 height 13
checkbox input "true"
type input "696422f3-042f-4992-a796-20cec1d2addd,ab2f2cdd-2d2d-455a-bd59-969ed93fbee5,5744a…"
checkbox input "true"
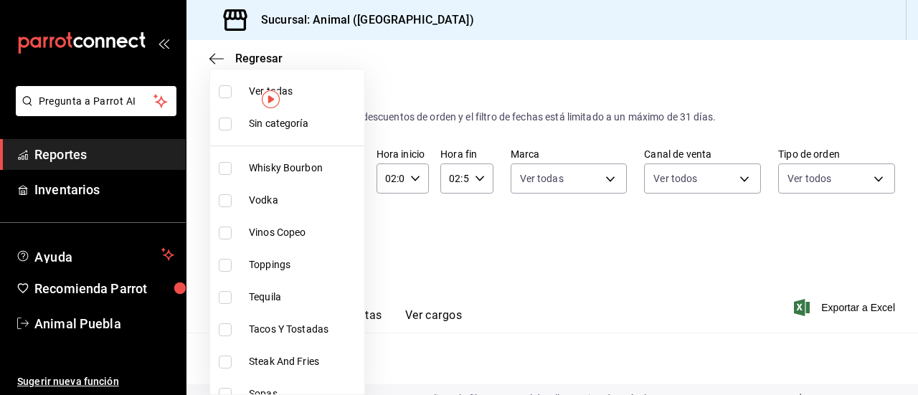
checkbox input "true"
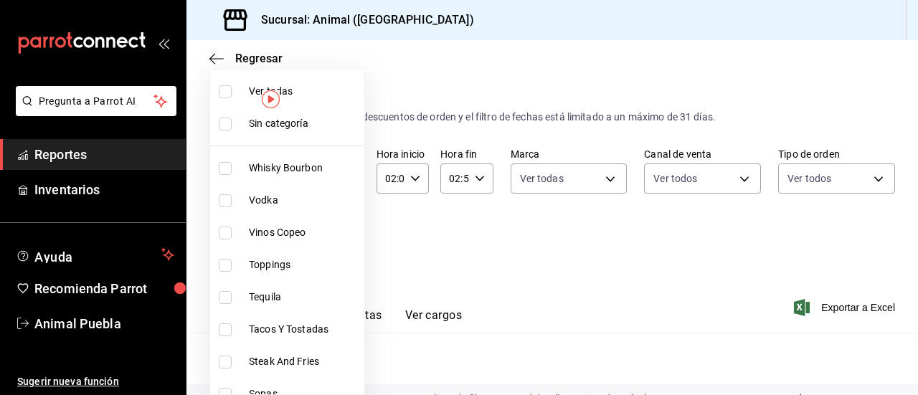
checkbox input "true"
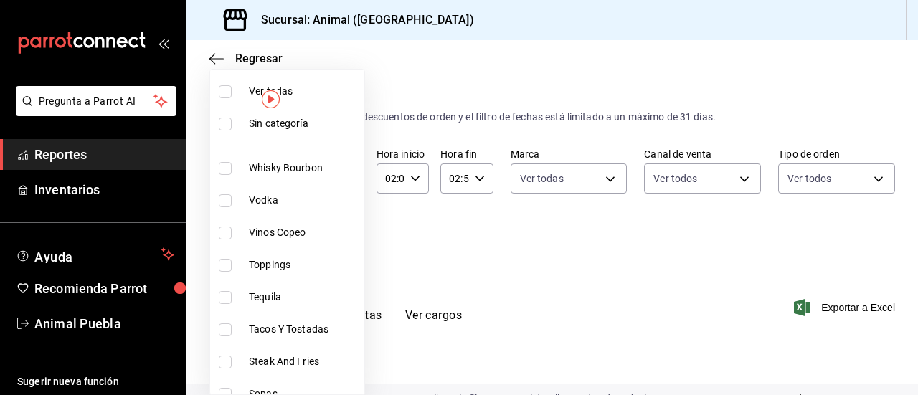
checkbox input "true"
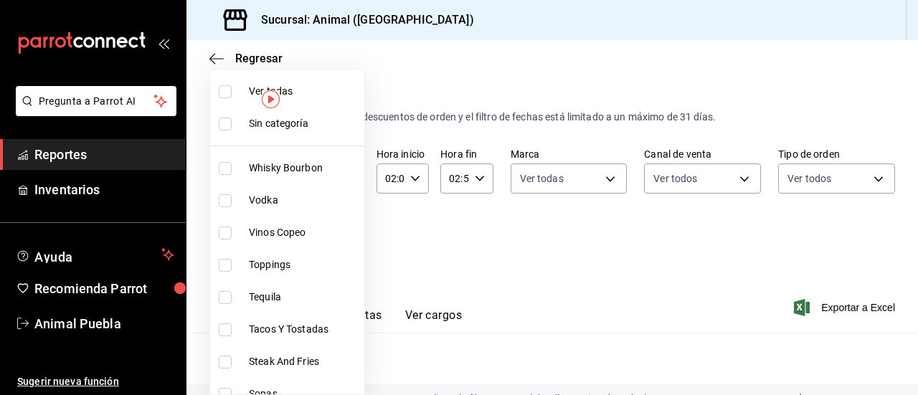
checkbox input "true"
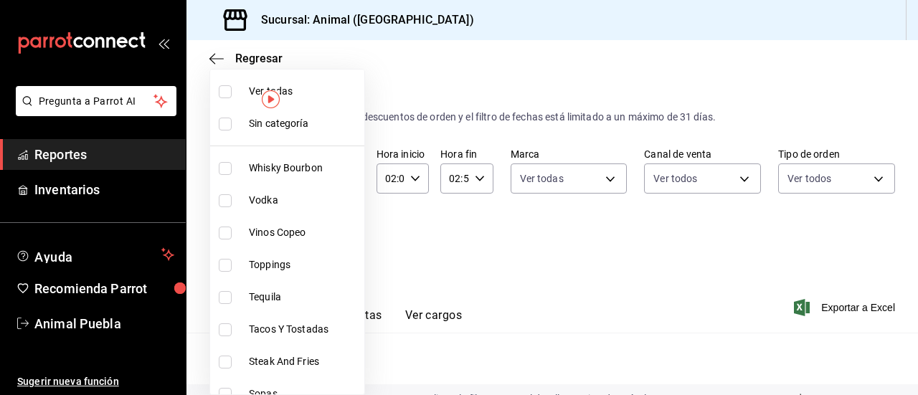
checkbox input "true"
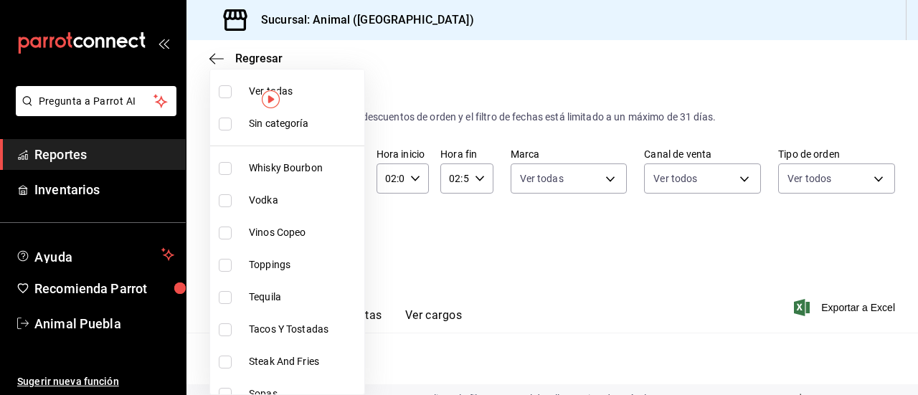
checkbox input "true"
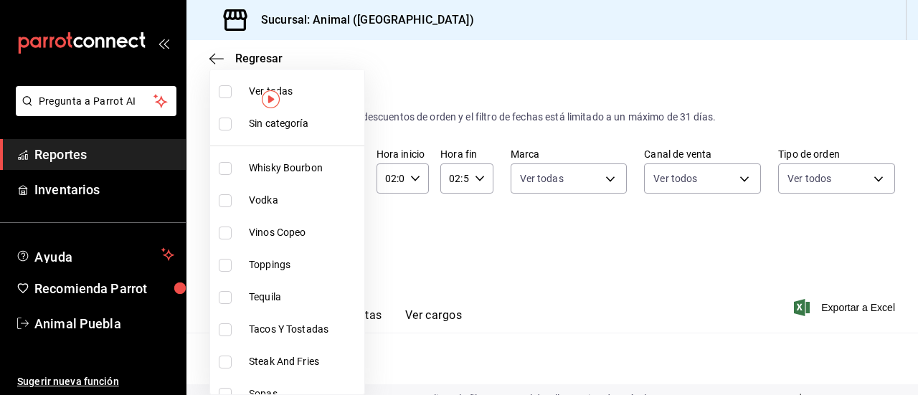
checkbox input "true"
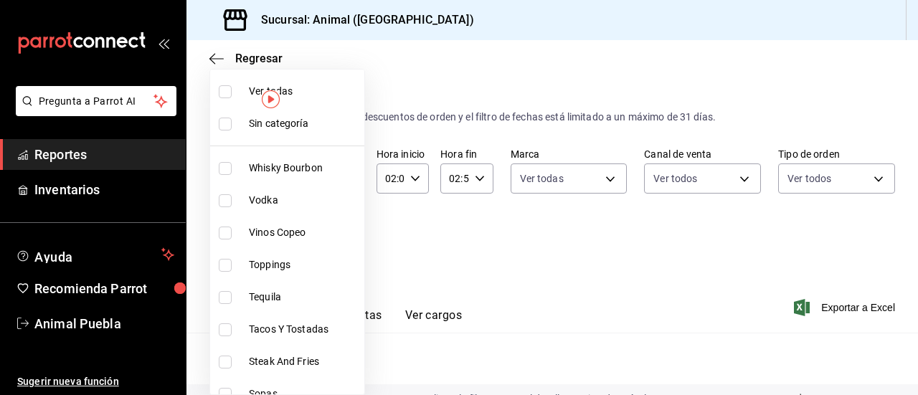
checkbox input "true"
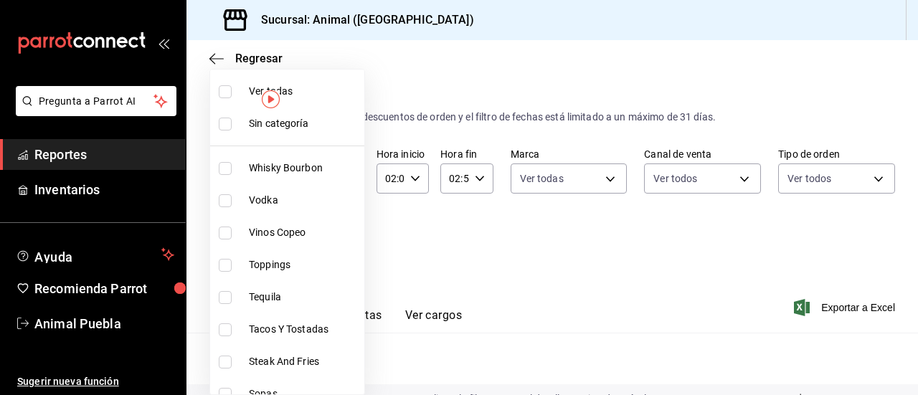
checkbox input "true"
click at [511, 250] on div at bounding box center [459, 197] width 918 height 395
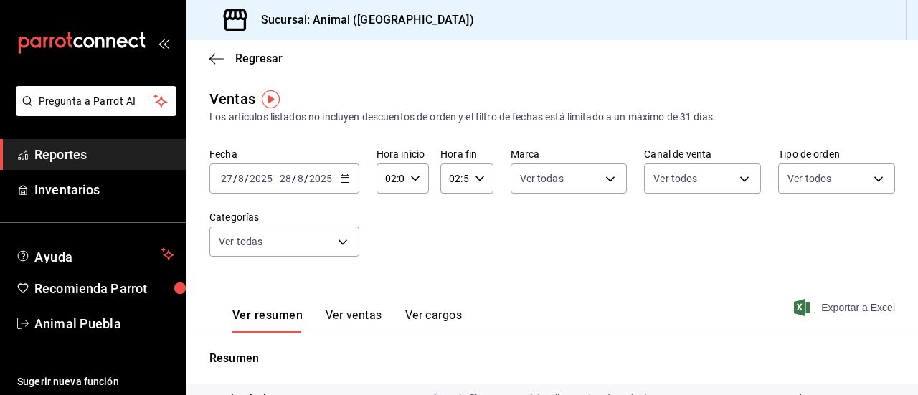
click at [809, 302] on span "Exportar a Excel" at bounding box center [846, 307] width 98 height 17
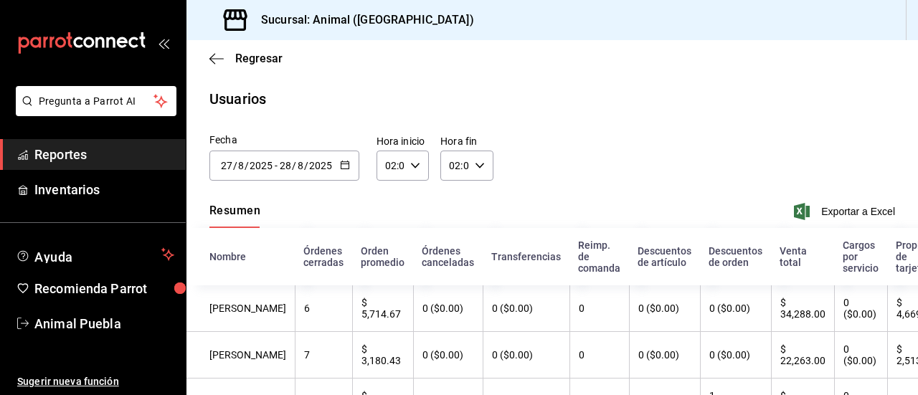
scroll to position [207, 0]
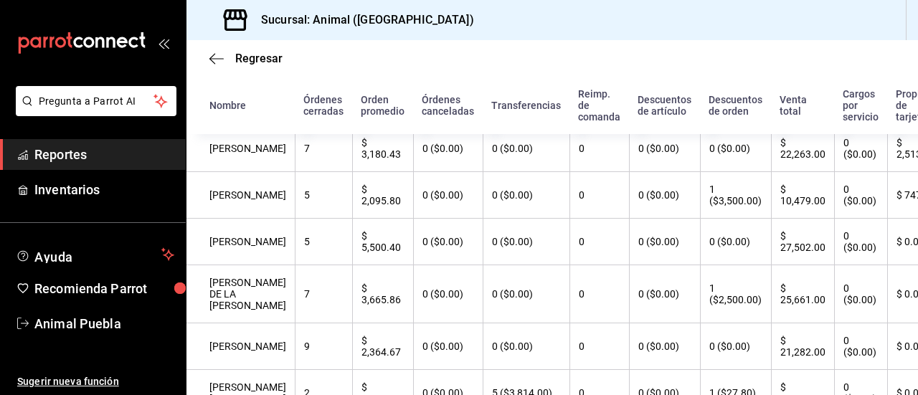
click at [171, 157] on span "Reportes" at bounding box center [104, 154] width 140 height 19
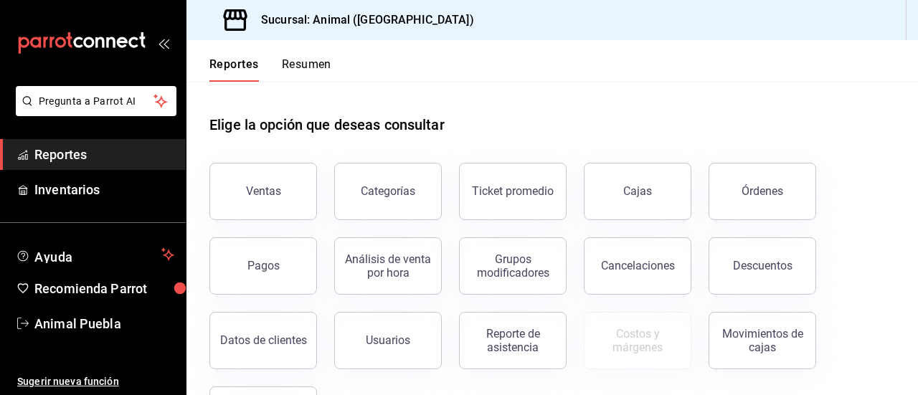
click at [171, 157] on span "Reportes" at bounding box center [104, 154] width 140 height 19
click at [248, 283] on button "Pagos" at bounding box center [263, 265] width 108 height 57
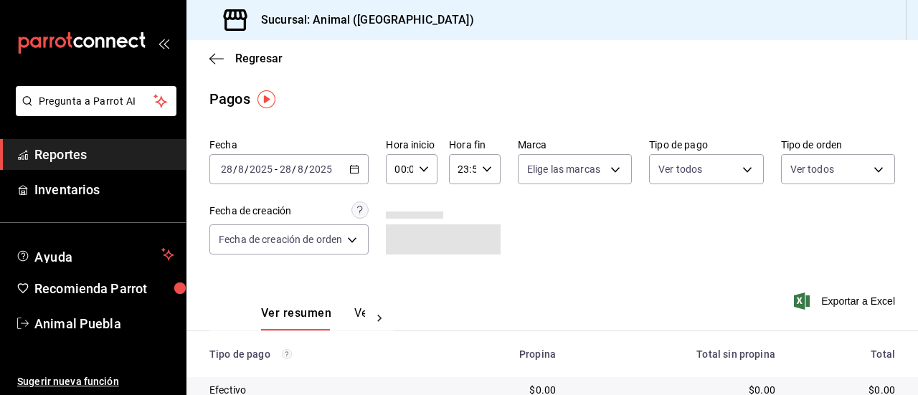
click at [357, 169] on icon "button" at bounding box center [354, 169] width 10 height 10
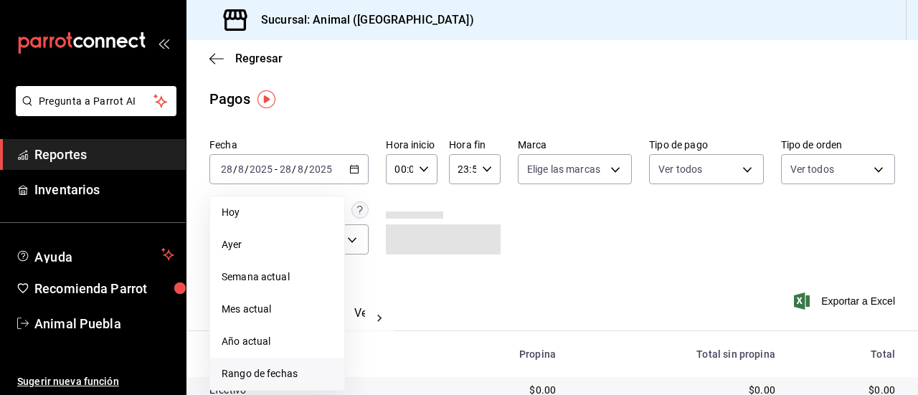
click at [298, 371] on span "Rango de fechas" at bounding box center [277, 374] width 111 height 15
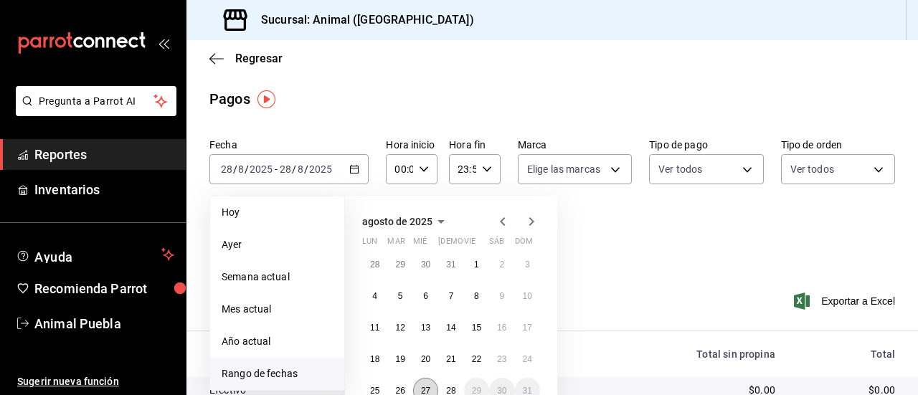
click at [420, 387] on button "27" at bounding box center [425, 391] width 25 height 26
click at [448, 386] on abbr "28" at bounding box center [450, 391] width 9 height 10
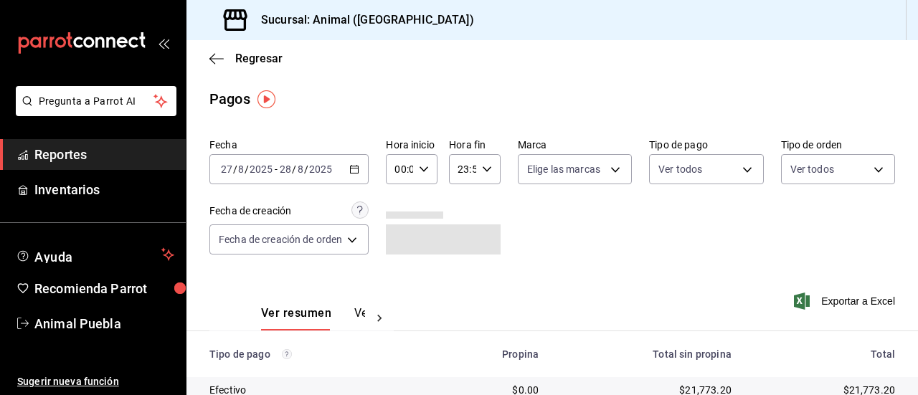
click at [421, 171] on icon "button" at bounding box center [424, 169] width 10 height 10
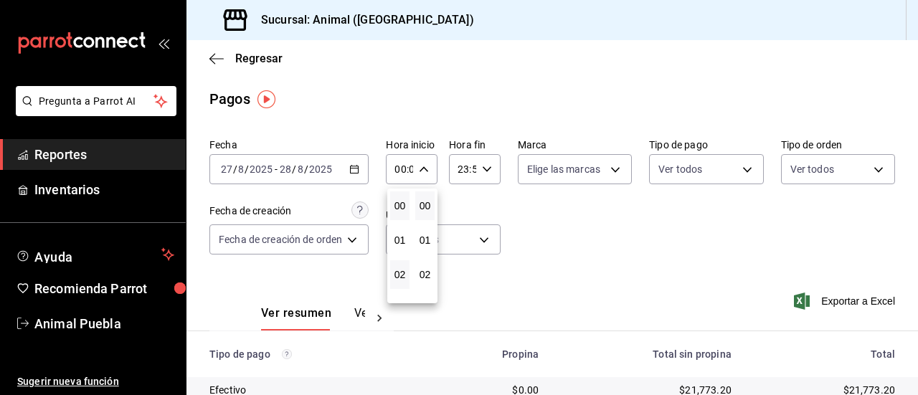
click at [399, 265] on button "02" at bounding box center [399, 274] width 19 height 29
type input "02:00"
click at [491, 170] on div at bounding box center [459, 197] width 918 height 395
click at [491, 170] on div "23:59 Hora fin" at bounding box center [475, 169] width 52 height 30
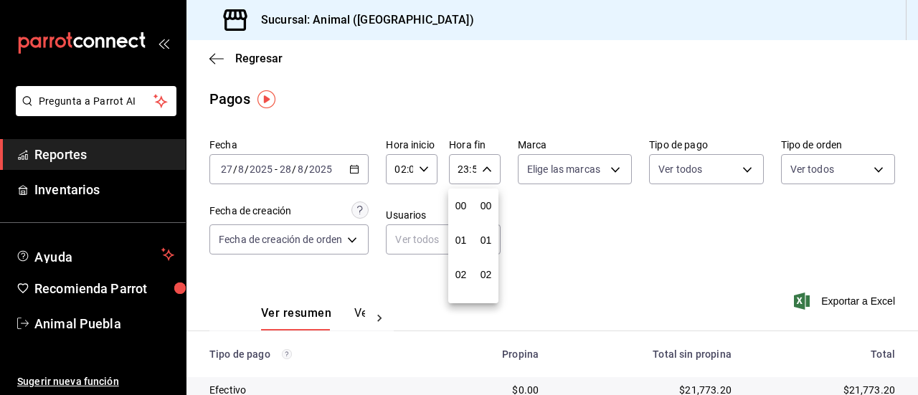
scroll to position [1951, 0]
click at [462, 217] on span "21" at bounding box center [461, 217] width 2 height 11
type input "21:59"
click at [461, 206] on button "03" at bounding box center [460, 200] width 19 height 29
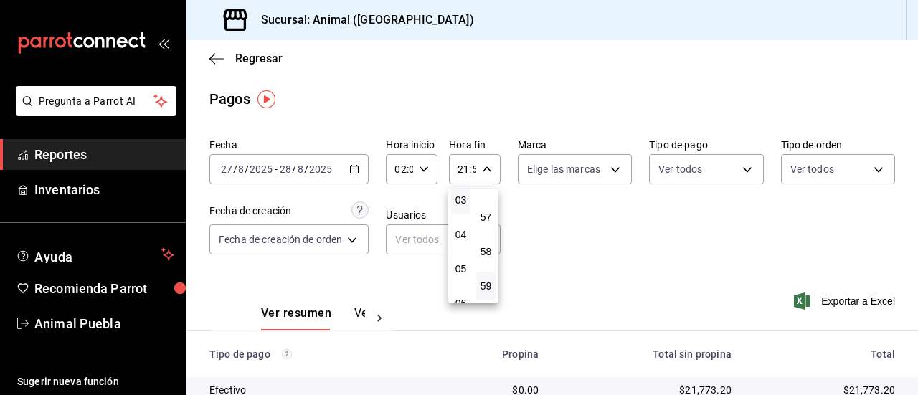
type input "03:59"
click at [608, 171] on div at bounding box center [459, 197] width 918 height 395
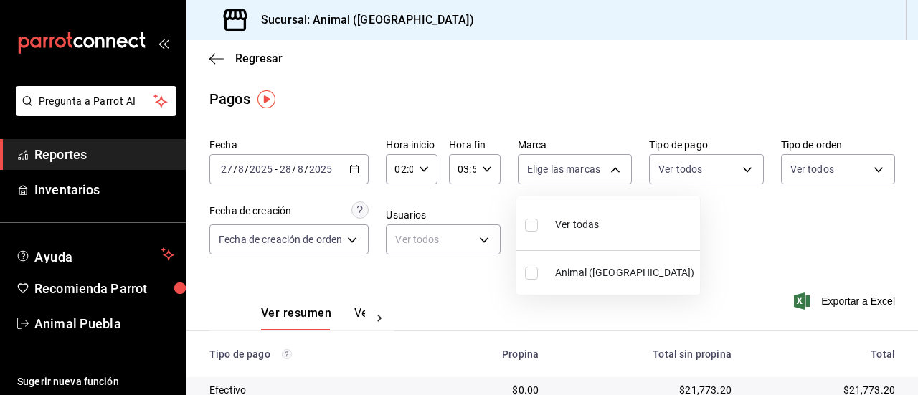
click at [608, 171] on body "Pregunta a Parrot AI Reportes Inventarios Ayuda Recomienda Parrot Animal Puebla…" at bounding box center [459, 197] width 918 height 395
click at [529, 220] on input "checkbox" at bounding box center [531, 225] width 13 height 13
checkbox input "true"
type input "96838179-8fbb-4073-aae3-1789726318c8"
checkbox input "true"
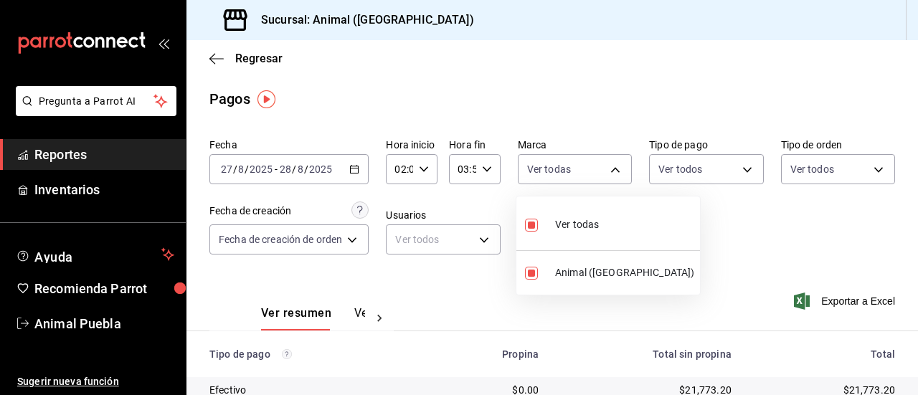
click at [733, 171] on div at bounding box center [459, 197] width 918 height 395
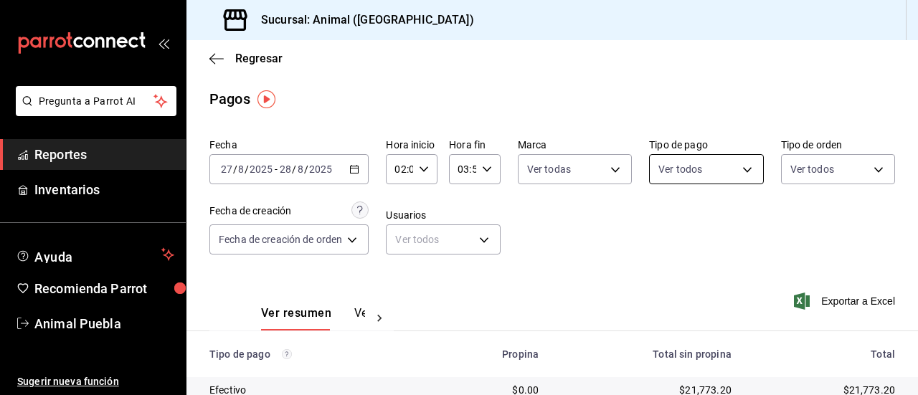
click at [730, 171] on body "Pregunta a Parrot AI Reportes Inventarios Ayuda Recomienda Parrot Animal Puebla…" at bounding box center [459, 197] width 918 height 395
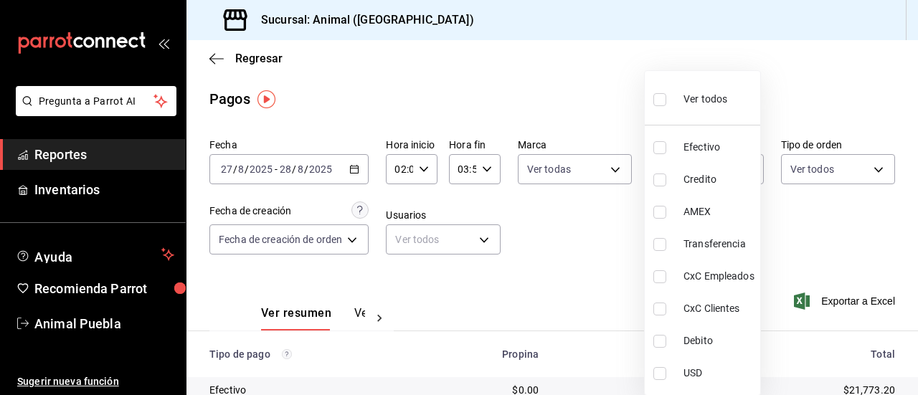
click at [657, 105] on input "checkbox" at bounding box center [660, 99] width 13 height 13
checkbox input "true"
type input "406eaf07-0ba3-476d-b4b3-558a4329142f,8fae7823-7282-42ef-92d0-8abdc0a1b7d2,68543…"
checkbox input "true"
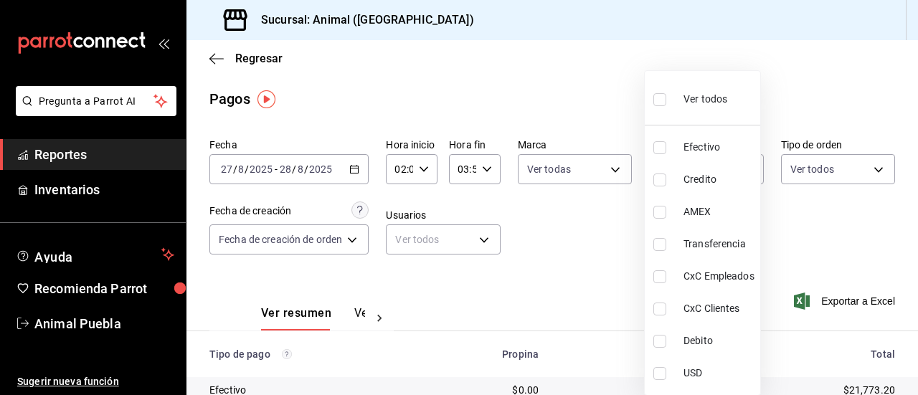
checkbox input "true"
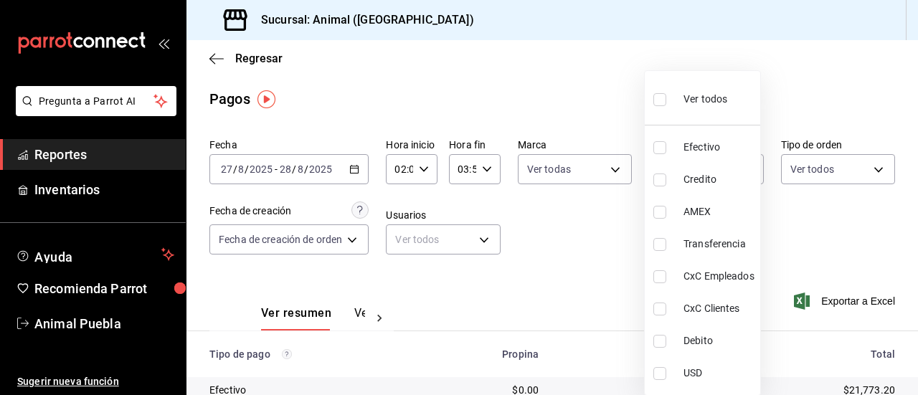
checkbox input "true"
click at [862, 169] on div at bounding box center [459, 197] width 918 height 395
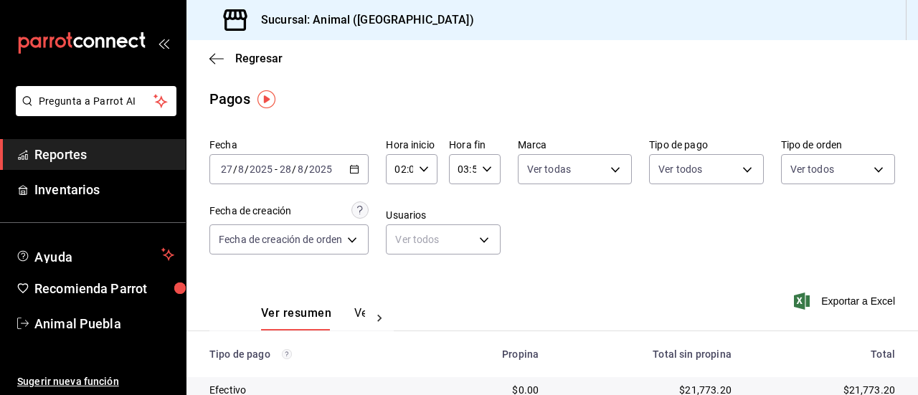
click at [862, 169] on body "Pregunta a Parrot AI Reportes Inventarios Ayuda Recomienda Parrot Animal Puebla…" at bounding box center [459, 197] width 918 height 395
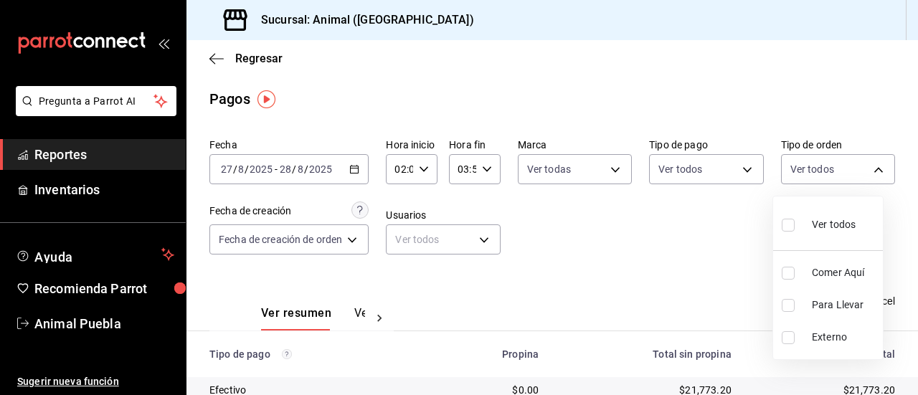
click at [788, 219] on input "checkbox" at bounding box center [788, 225] width 13 height 13
checkbox input "true"
type input "89cc3392-1a89-49ed-91c4-e66ea58282e1,025cf6ae-25b7-4698-bb98-3d77af74a196,EXTER…"
checkbox input "true"
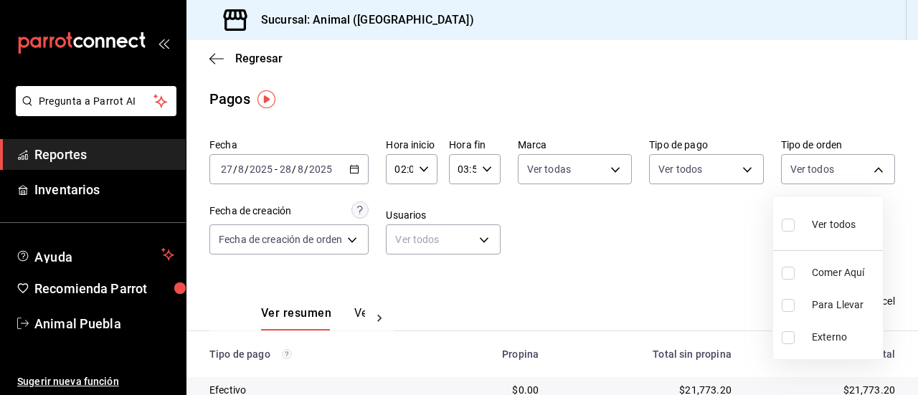
checkbox input "true"
click at [726, 249] on div at bounding box center [459, 197] width 918 height 395
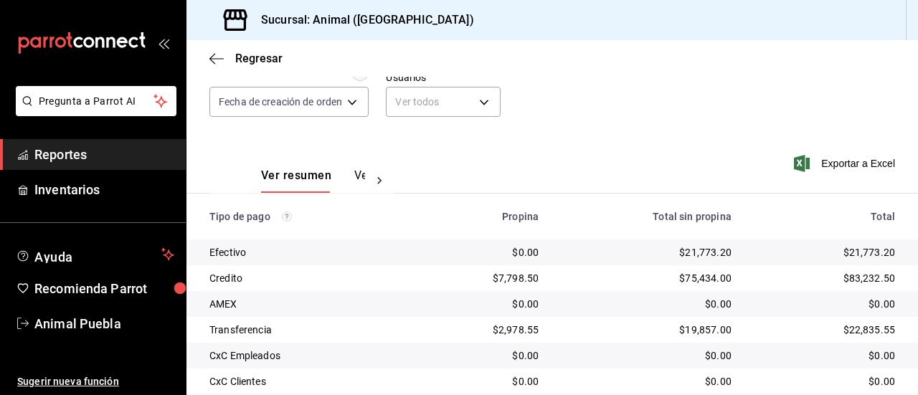
scroll to position [139, 0]
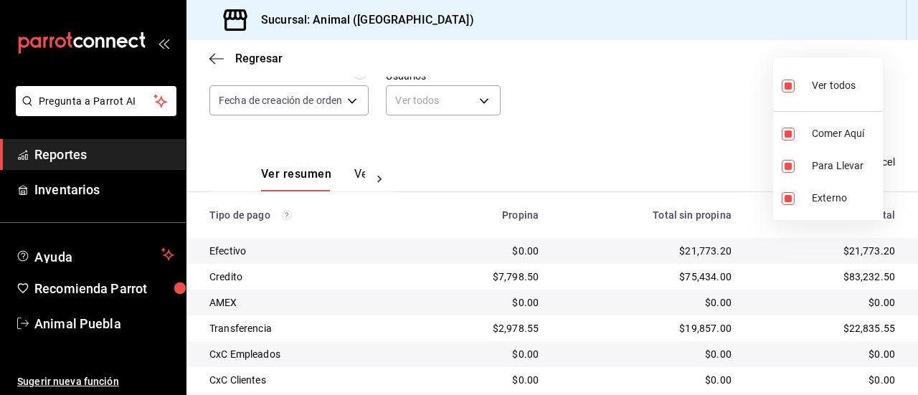
click at [683, 152] on div at bounding box center [459, 197] width 918 height 395
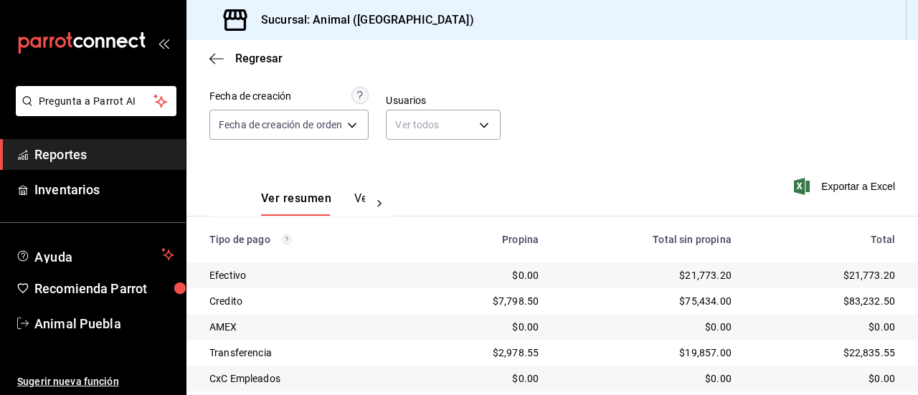
scroll to position [232, 0]
